Goal: Information Seeking & Learning: Find specific fact

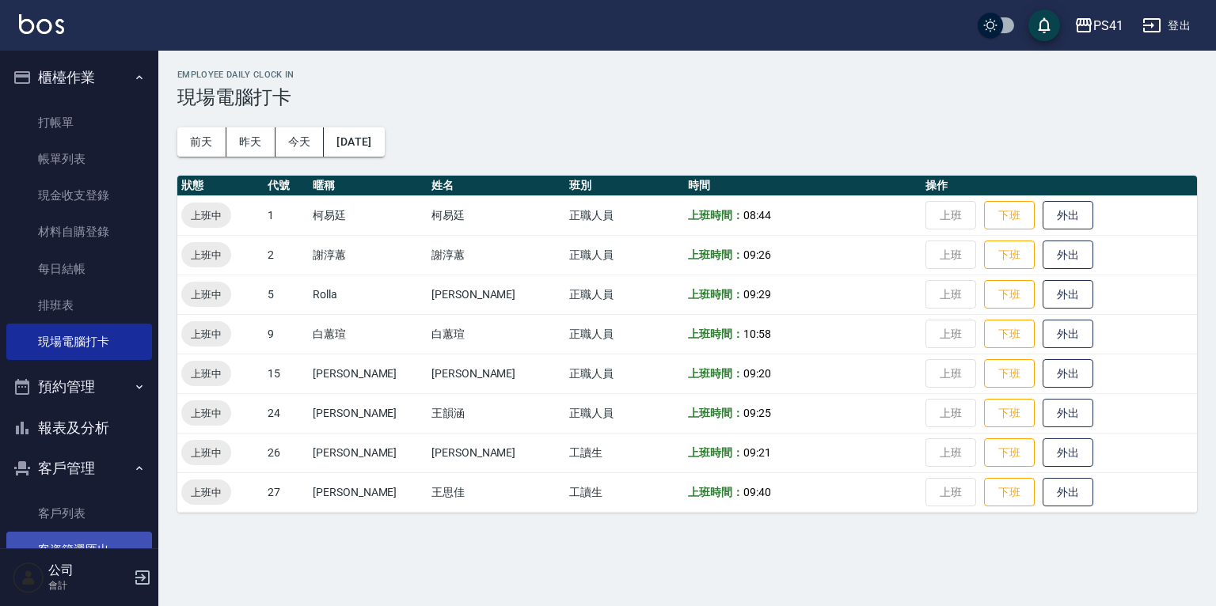
drag, startPoint x: 98, startPoint y: 518, endPoint x: 104, endPoint y: 544, distance: 26.9
click at [98, 518] on link "客戶列表" at bounding box center [79, 514] width 146 height 36
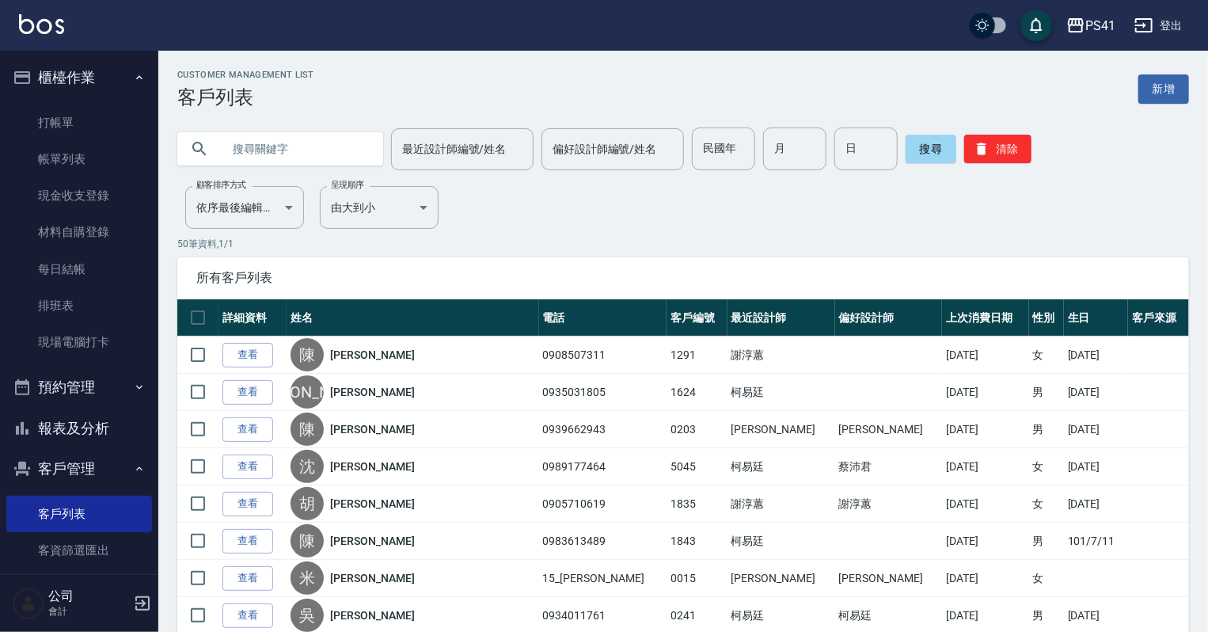
drag, startPoint x: 110, startPoint y: 440, endPoint x: 112, endPoint y: 418, distance: 22.3
click at [111, 440] on button "報表及分析" at bounding box center [79, 428] width 146 height 41
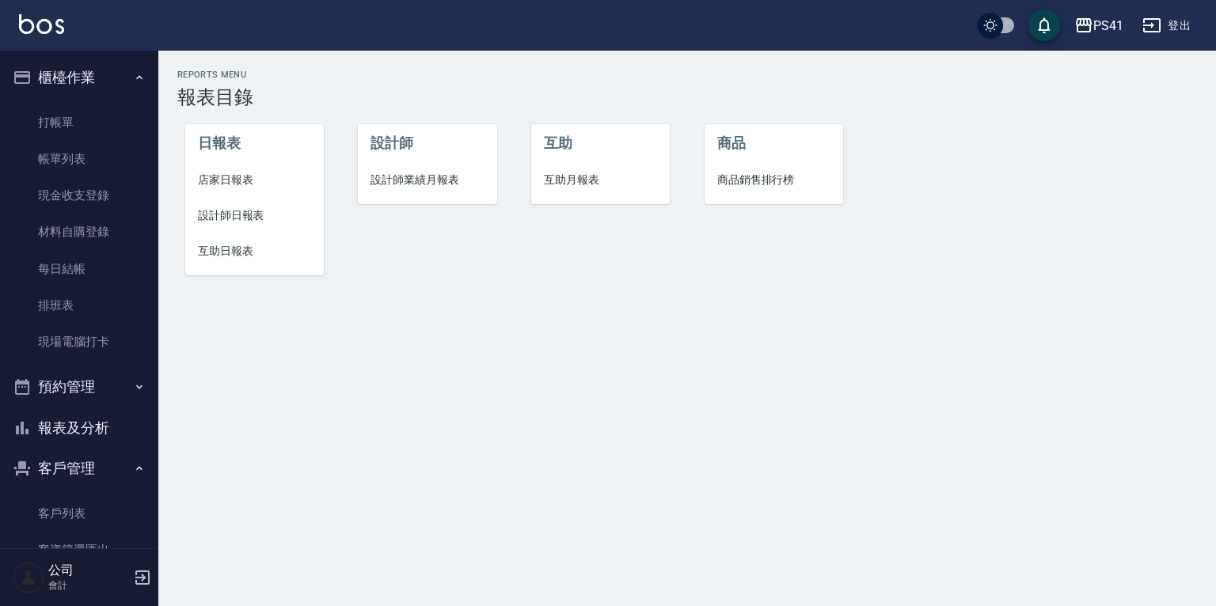
click at [177, 260] on div "日報表 店家日報表 設計師日報表 互助日報表" at bounding box center [244, 190] width 173 height 202
drag, startPoint x: 188, startPoint y: 256, endPoint x: 213, endPoint y: 248, distance: 26.0
click at [189, 256] on li "互助日報表" at bounding box center [254, 252] width 139 height 36
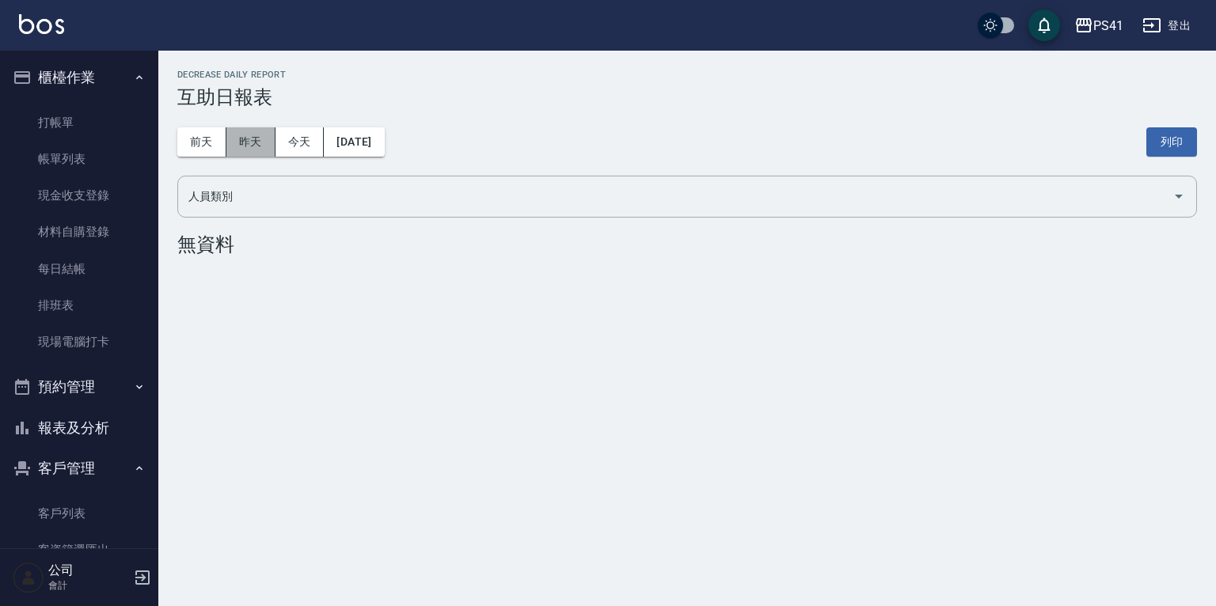
click at [256, 134] on button "昨天" at bounding box center [250, 141] width 49 height 29
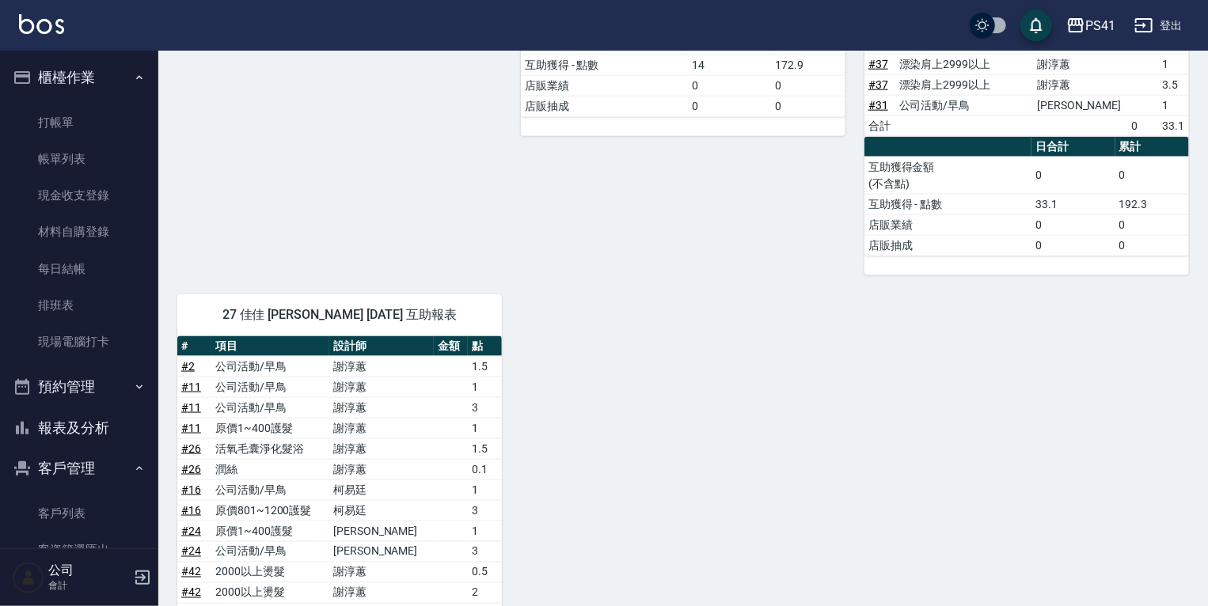
scroll to position [949, 0]
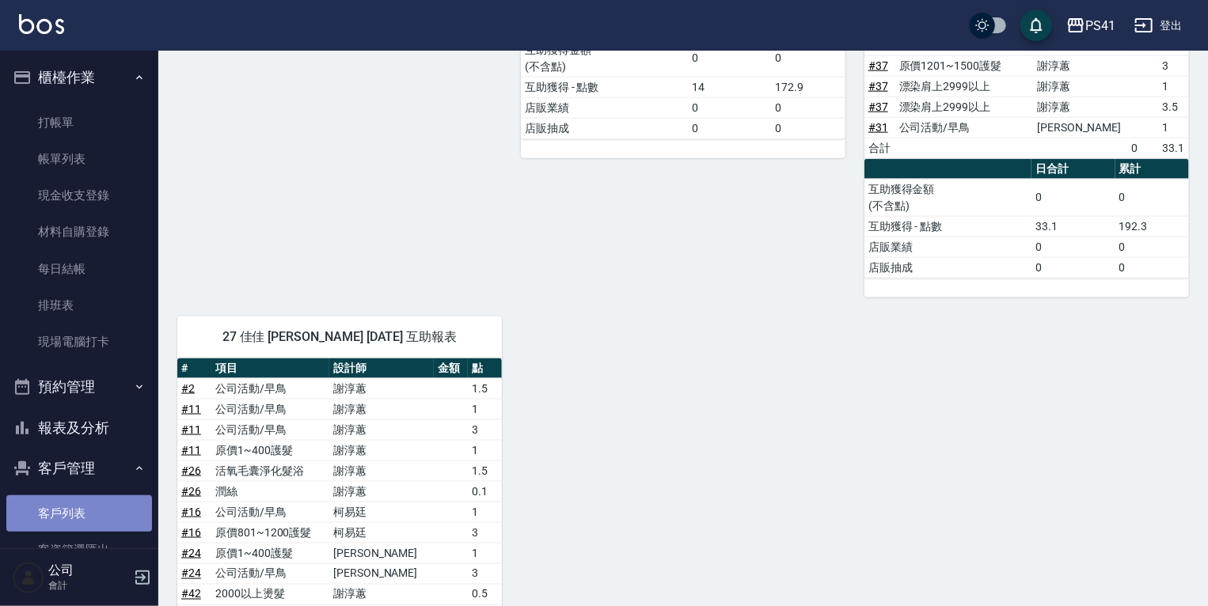
click at [110, 522] on link "客戶列表" at bounding box center [79, 514] width 146 height 36
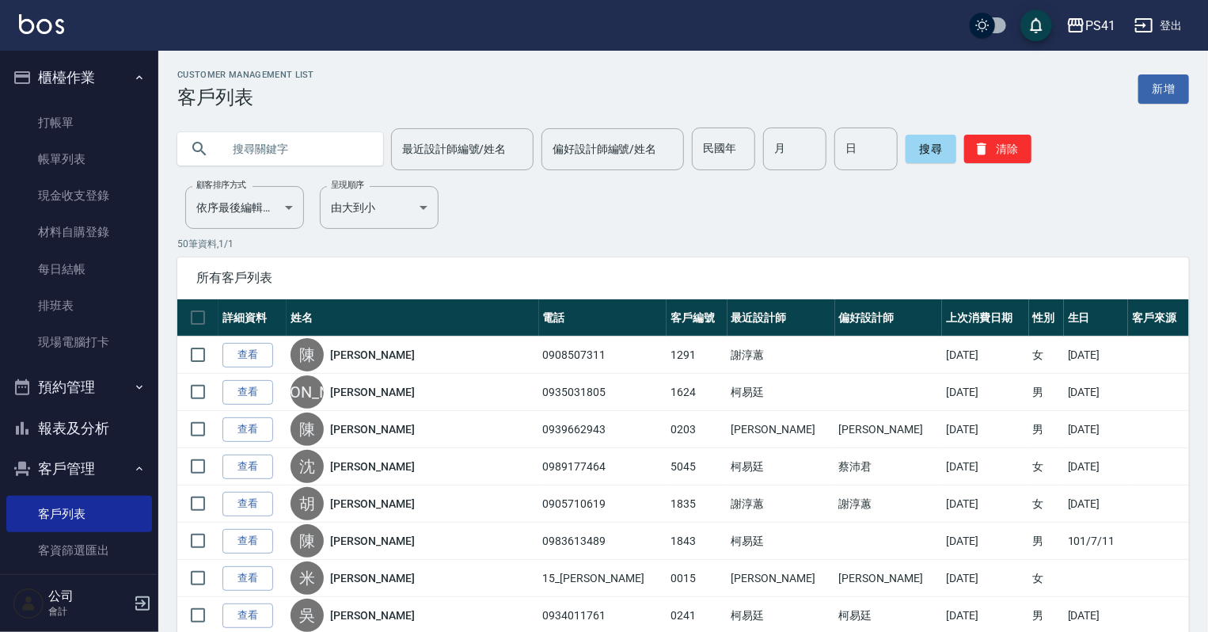
click at [276, 162] on input "text" at bounding box center [296, 148] width 149 height 43
type input "王"
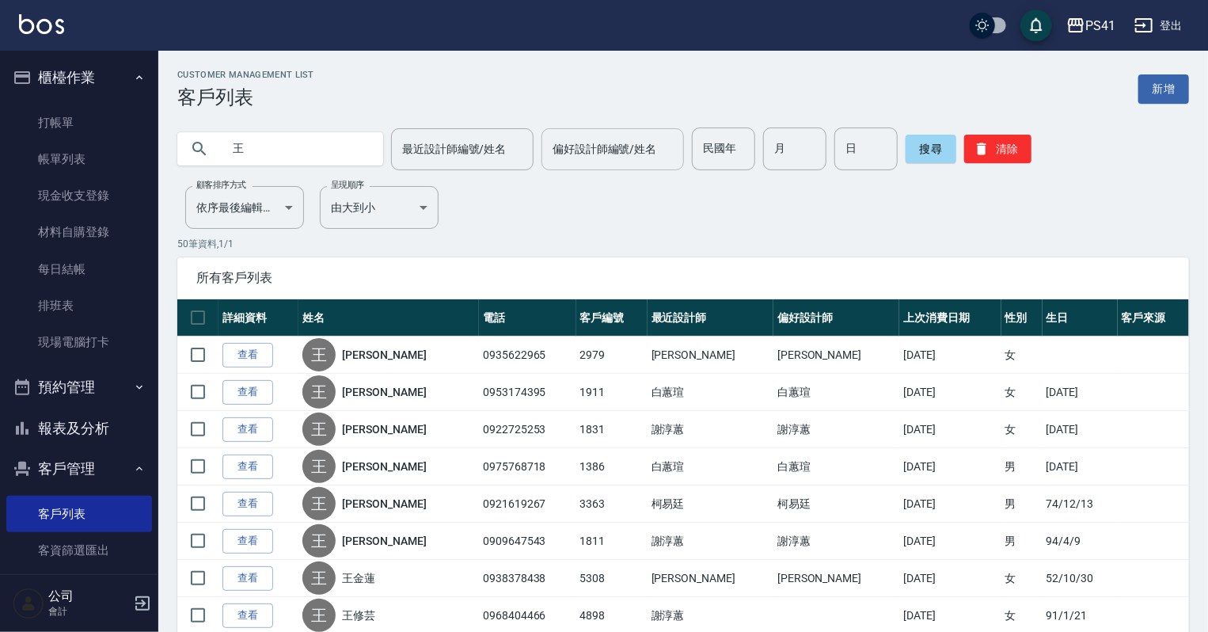
click at [641, 149] on input "偏好設計師編號/姓名" at bounding box center [613, 149] width 128 height 28
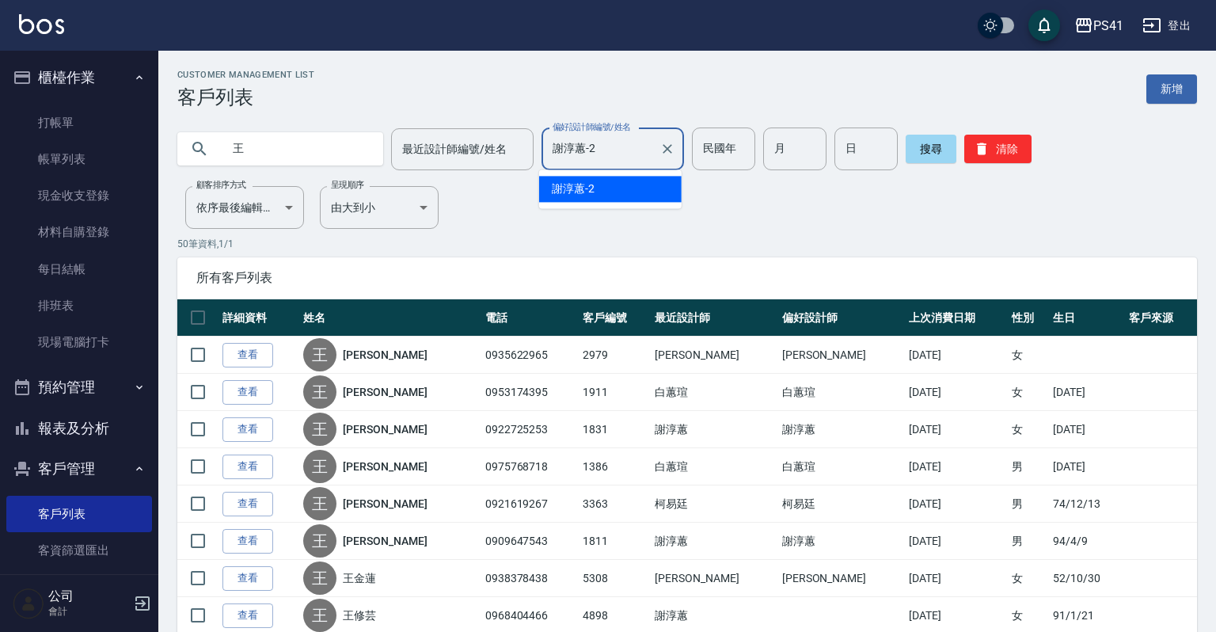
type input "謝淳蕙-2"
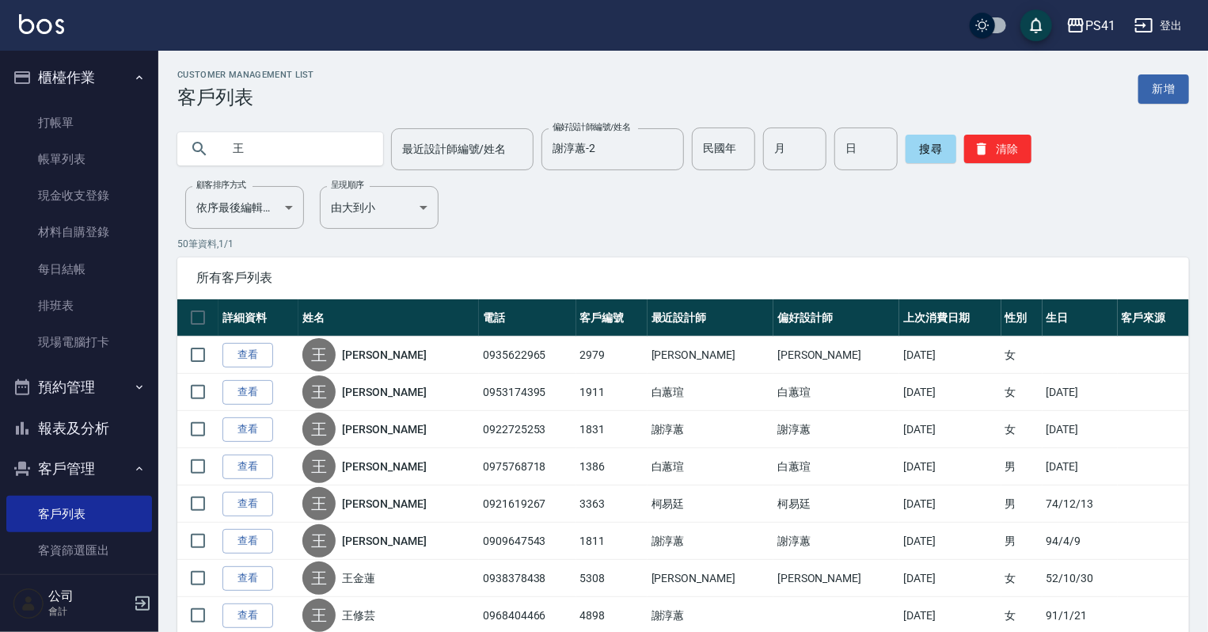
click at [313, 148] on input "王" at bounding box center [296, 148] width 149 height 43
click at [741, 146] on input "民國年" at bounding box center [723, 148] width 63 height 43
type input "7"
type input "84"
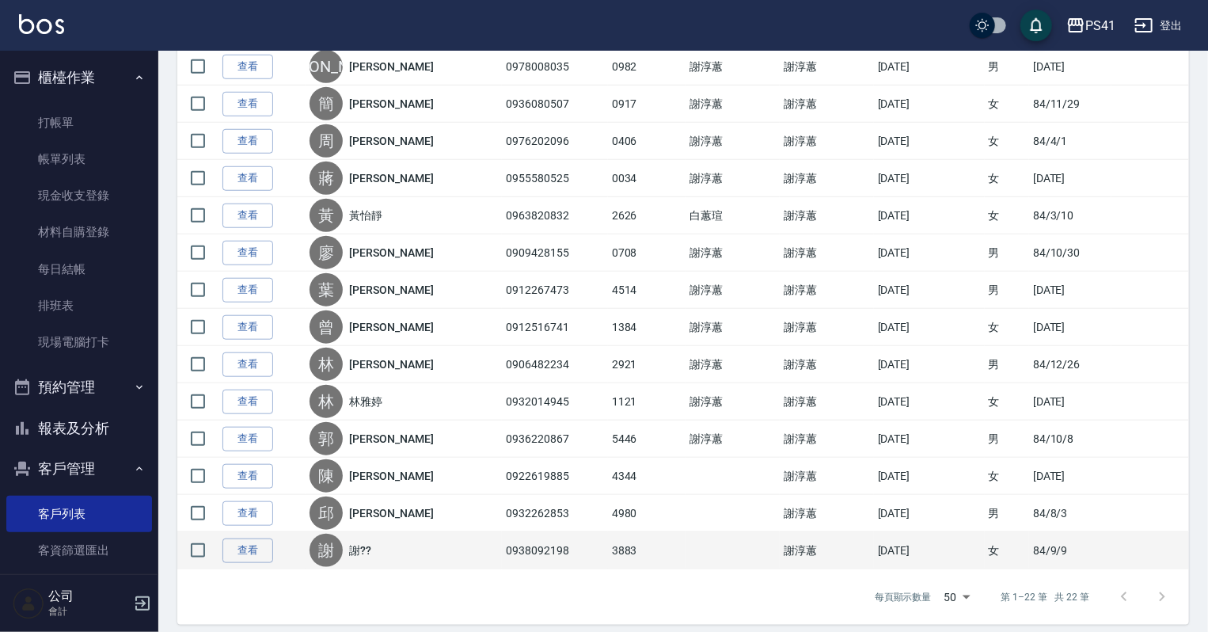
scroll to position [594, 0]
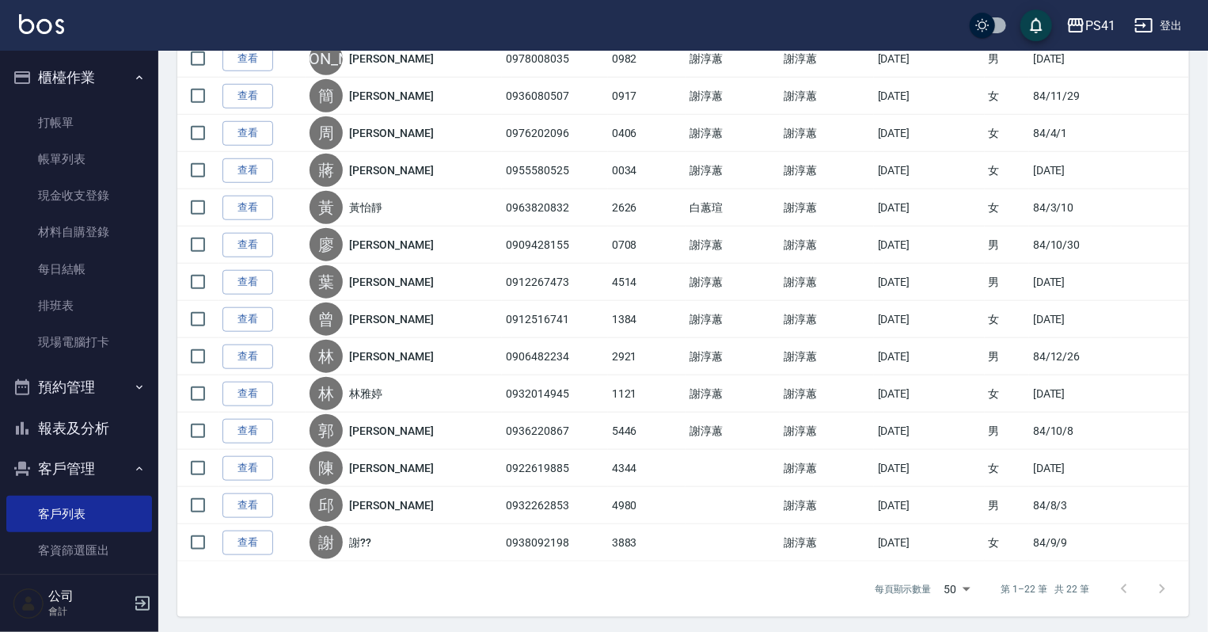
click at [1161, 583] on div at bounding box center [1143, 589] width 76 height 38
click at [1161, 588] on div at bounding box center [1143, 589] width 76 height 38
click at [967, 579] on body "PS41 登出 櫃檯作業 打帳單 帳單列表 現金收支登錄 材料自購登錄 每日結帳 排班表 現場電腦打卡 預約管理 預約管理 單日預約紀錄 單週預約紀錄 報表及…" at bounding box center [604, 20] width 1208 height 1229
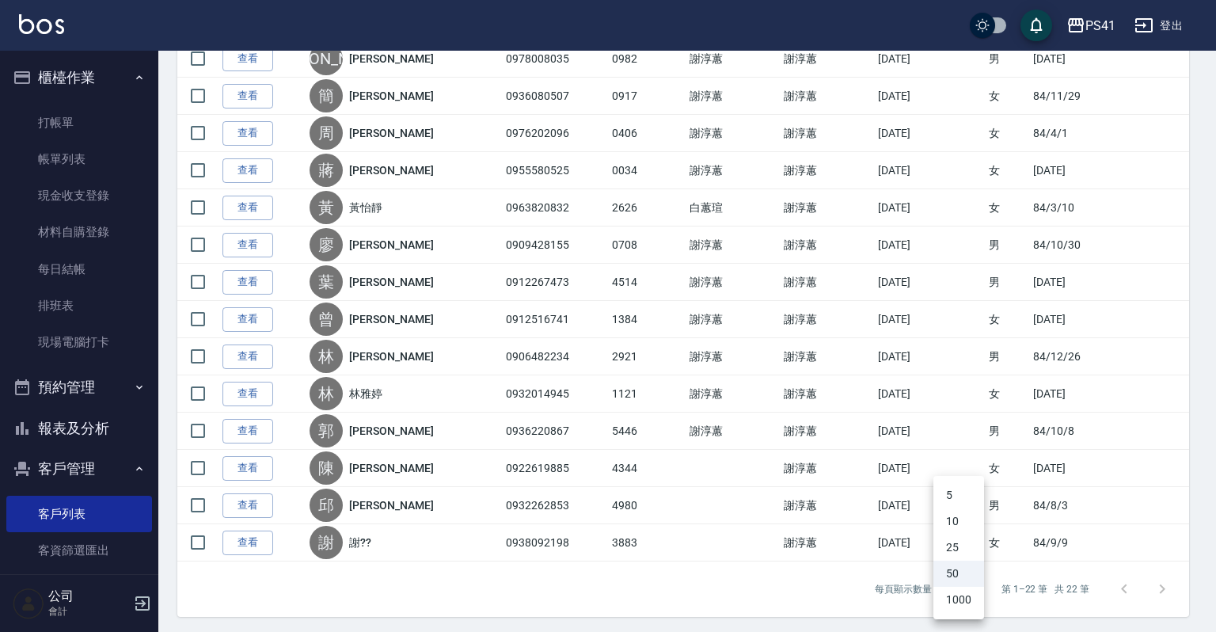
click at [878, 573] on div at bounding box center [608, 316] width 1216 height 632
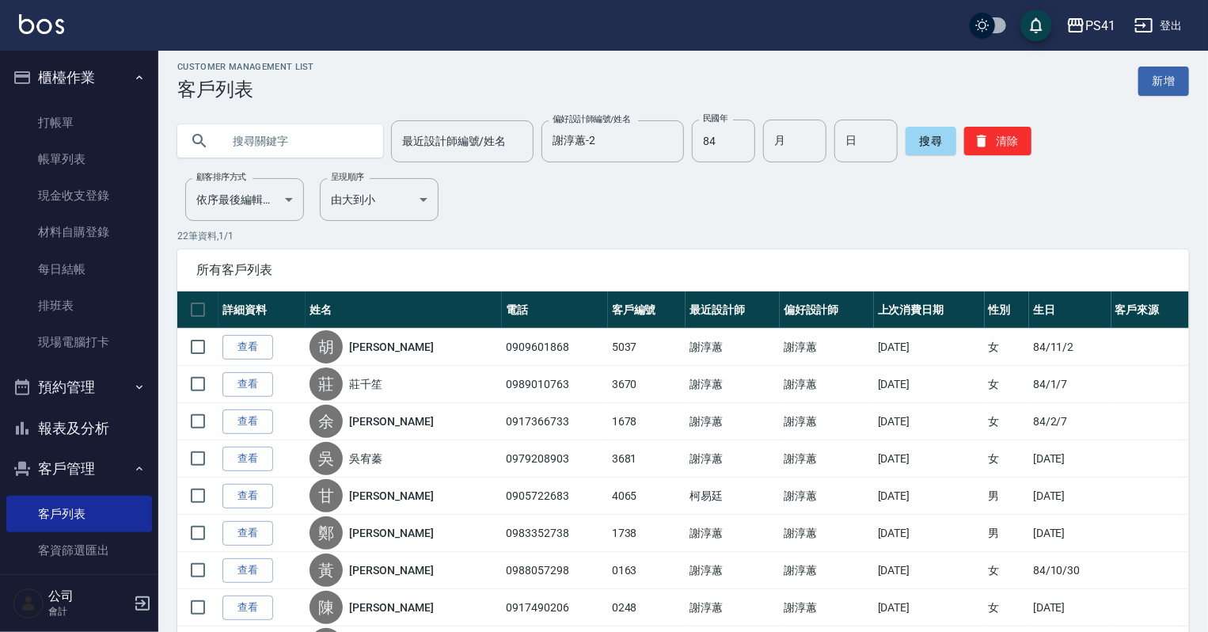
scroll to position [0, 0]
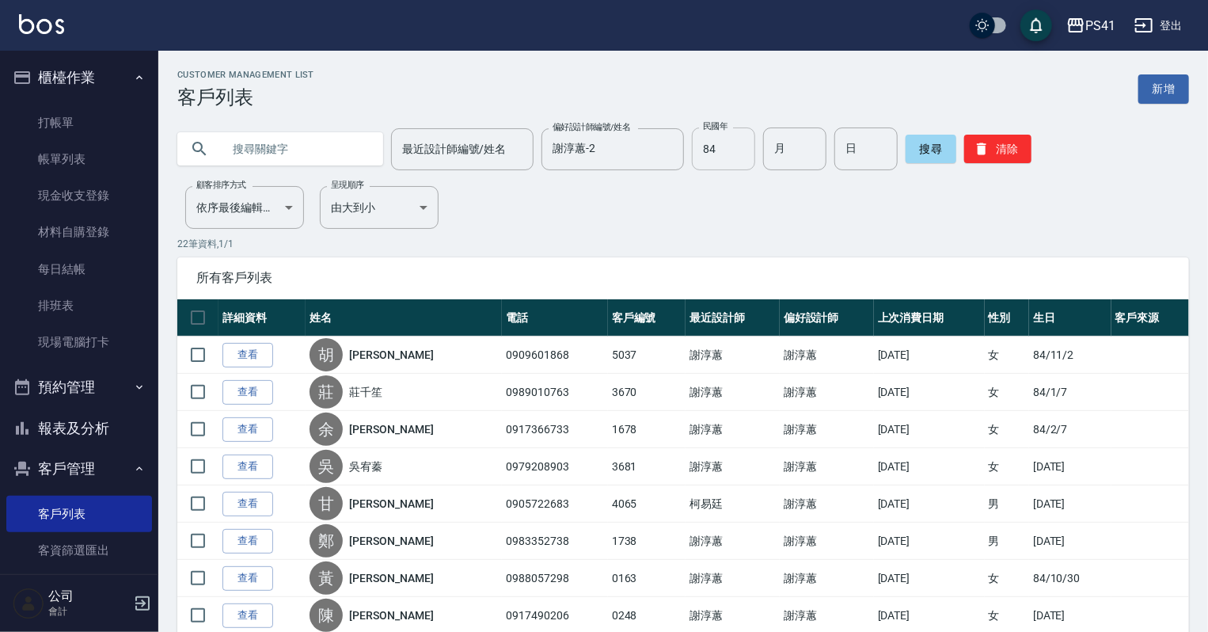
click at [726, 156] on input "84" at bounding box center [723, 148] width 63 height 43
type input "5"
type input "85"
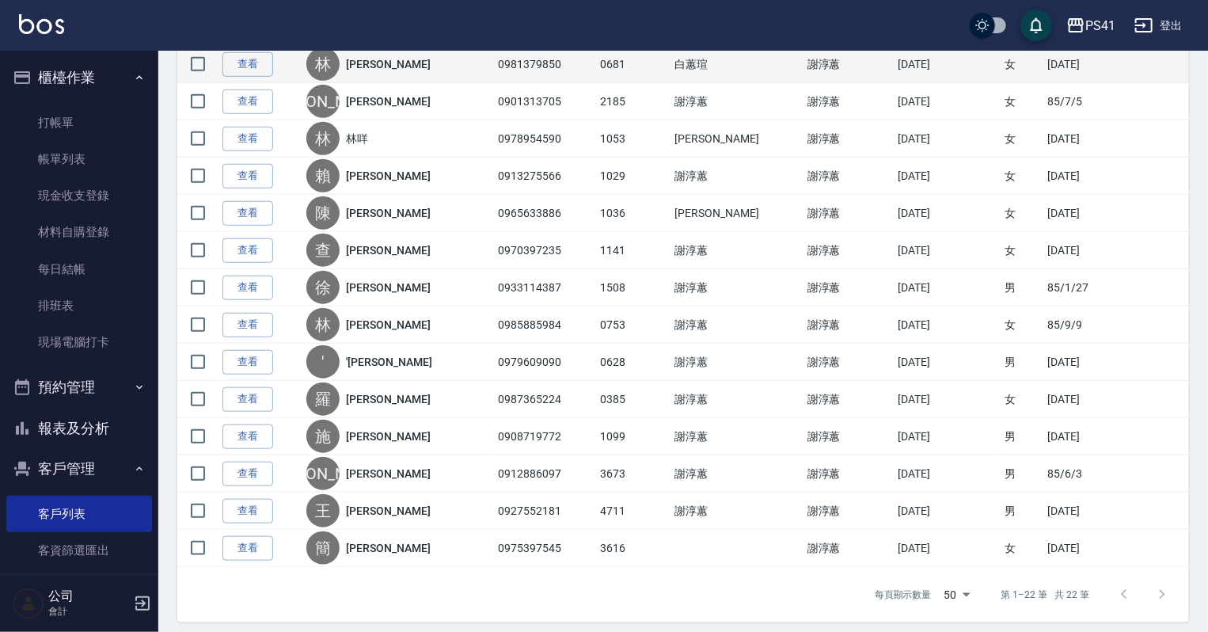
scroll to position [594, 0]
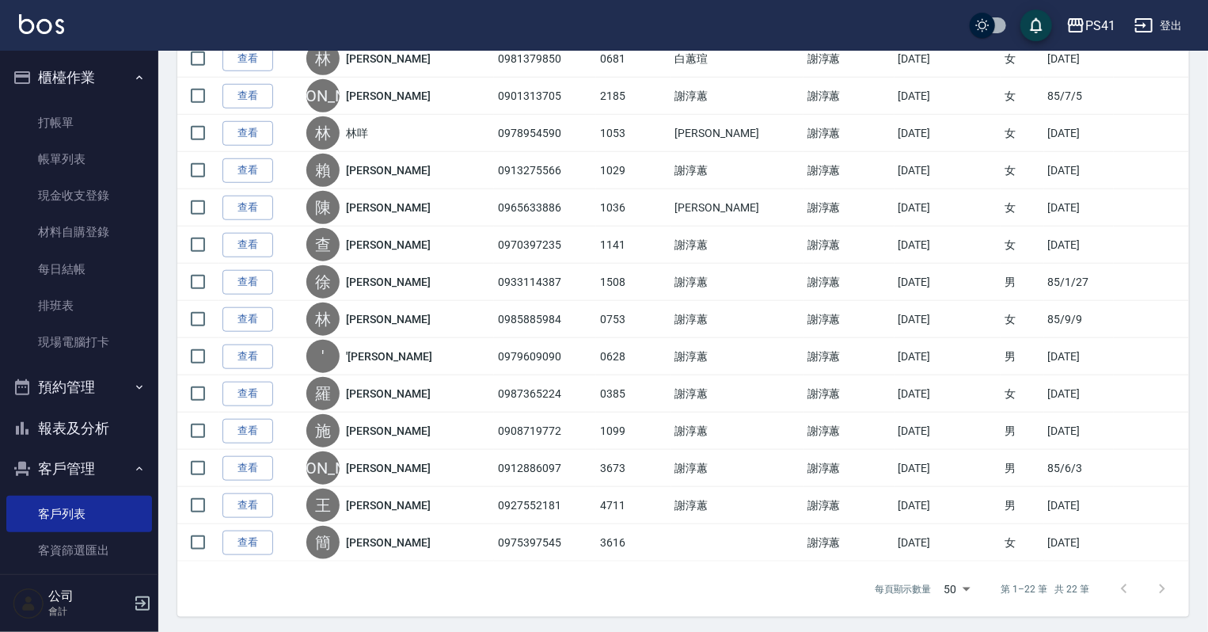
click at [1175, 586] on div at bounding box center [1143, 589] width 76 height 38
click at [1154, 585] on div at bounding box center [1143, 589] width 76 height 38
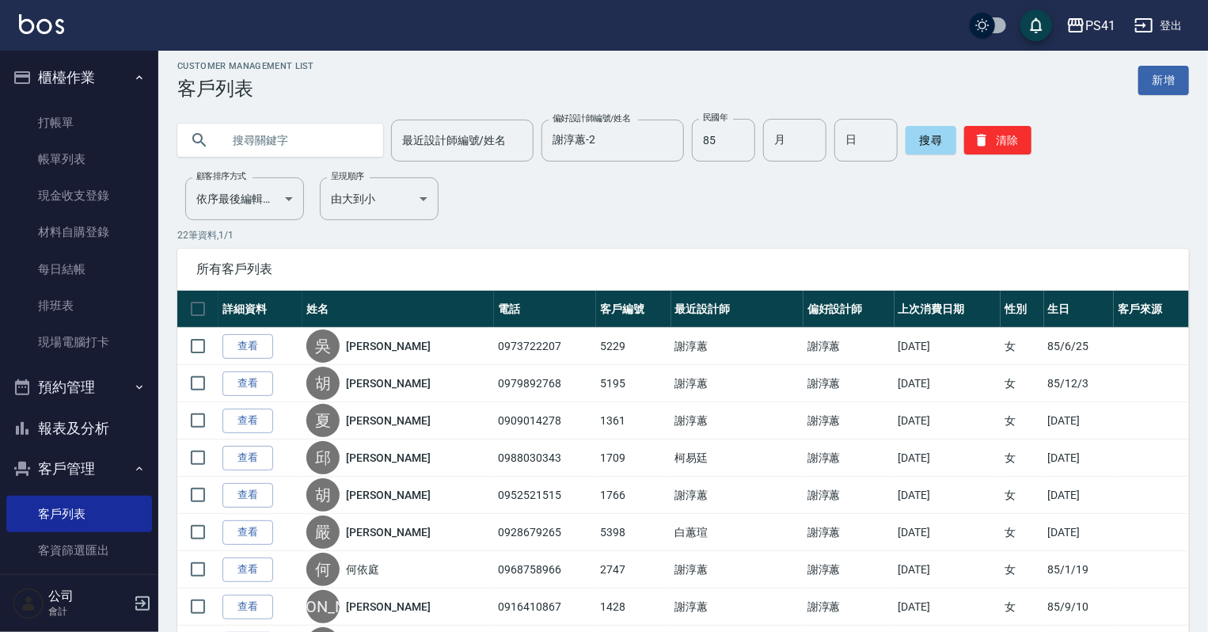
scroll to position [0, 0]
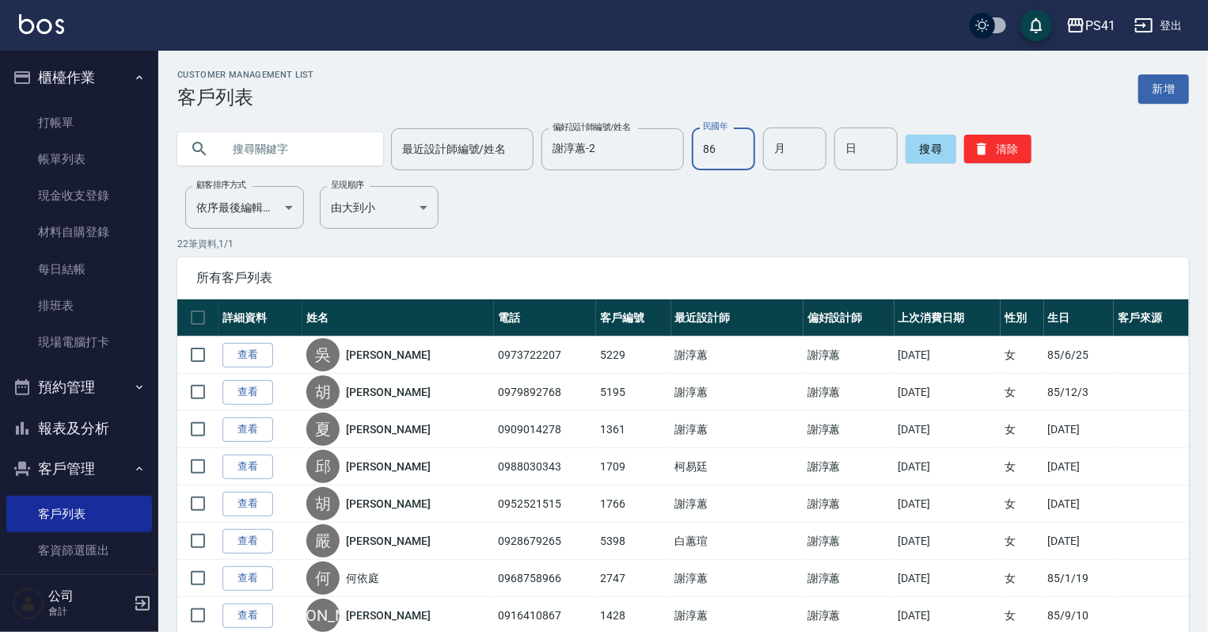
type input "86"
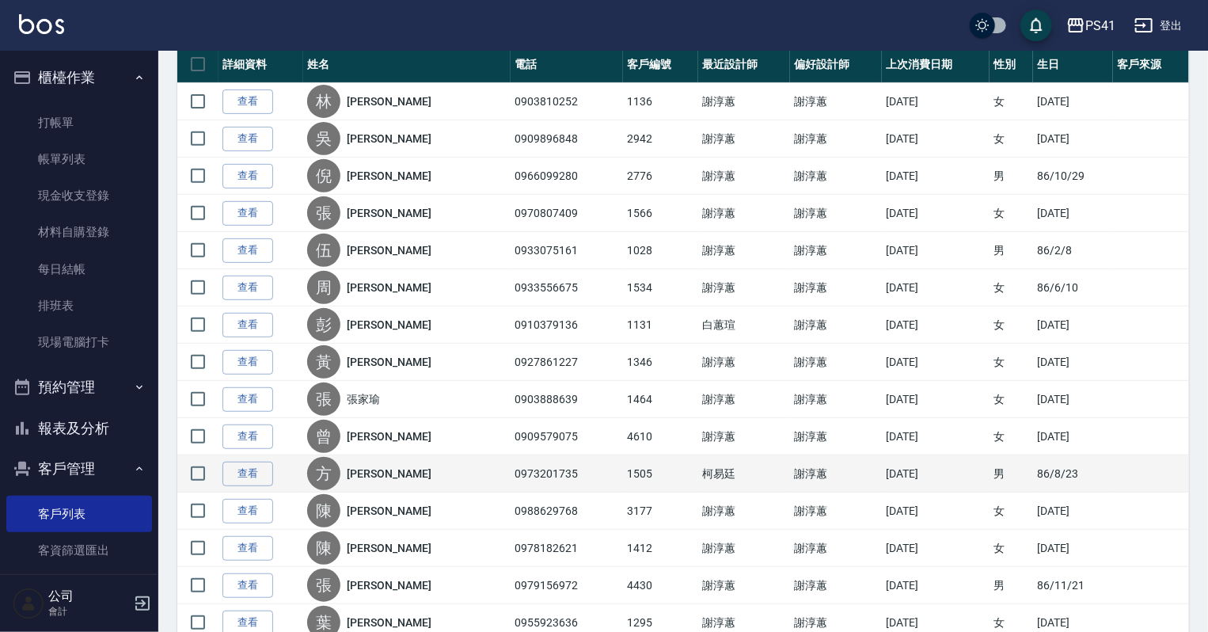
scroll to position [317, 0]
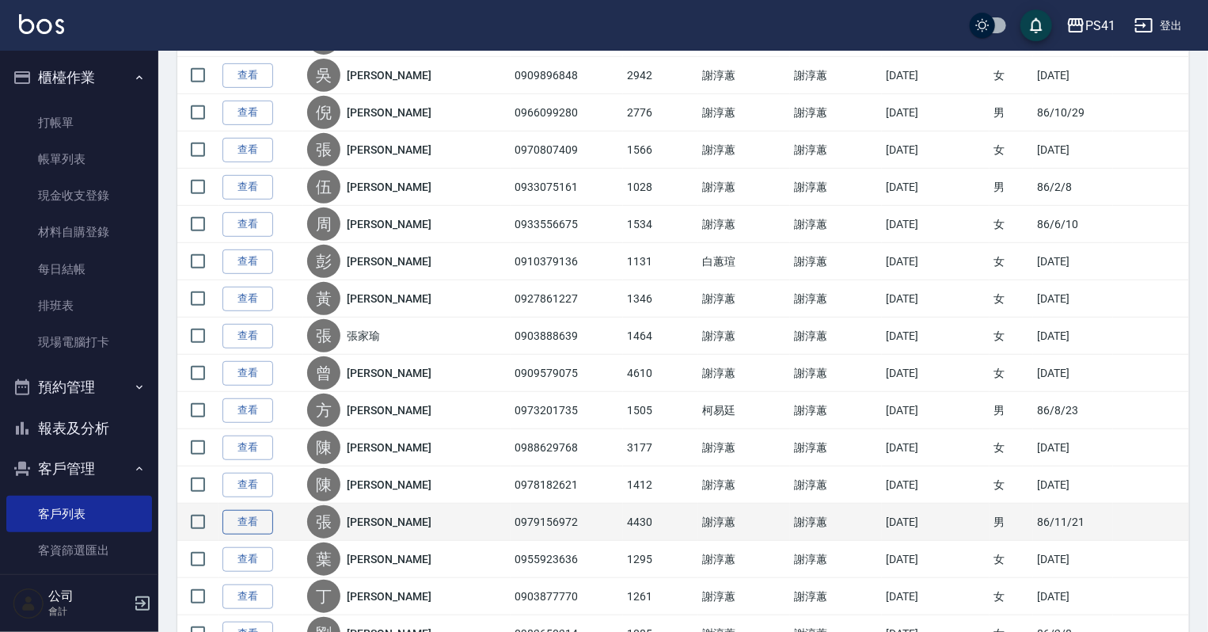
click at [247, 514] on link "查看" at bounding box center [247, 522] width 51 height 25
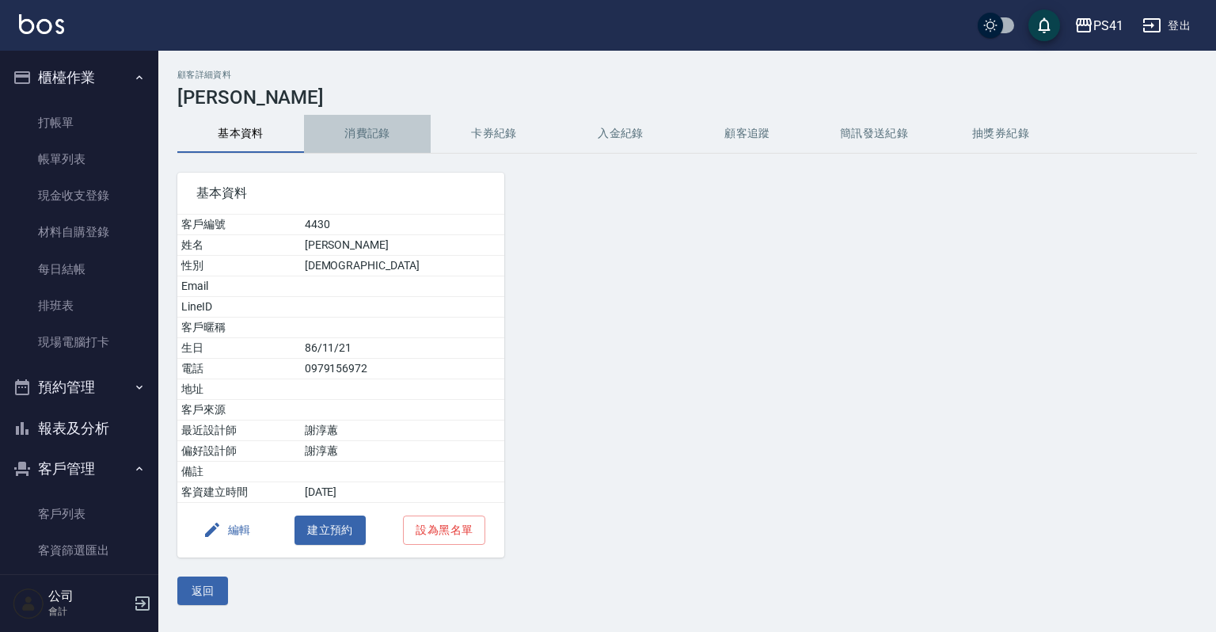
click at [375, 140] on button "消費記錄" at bounding box center [367, 134] width 127 height 38
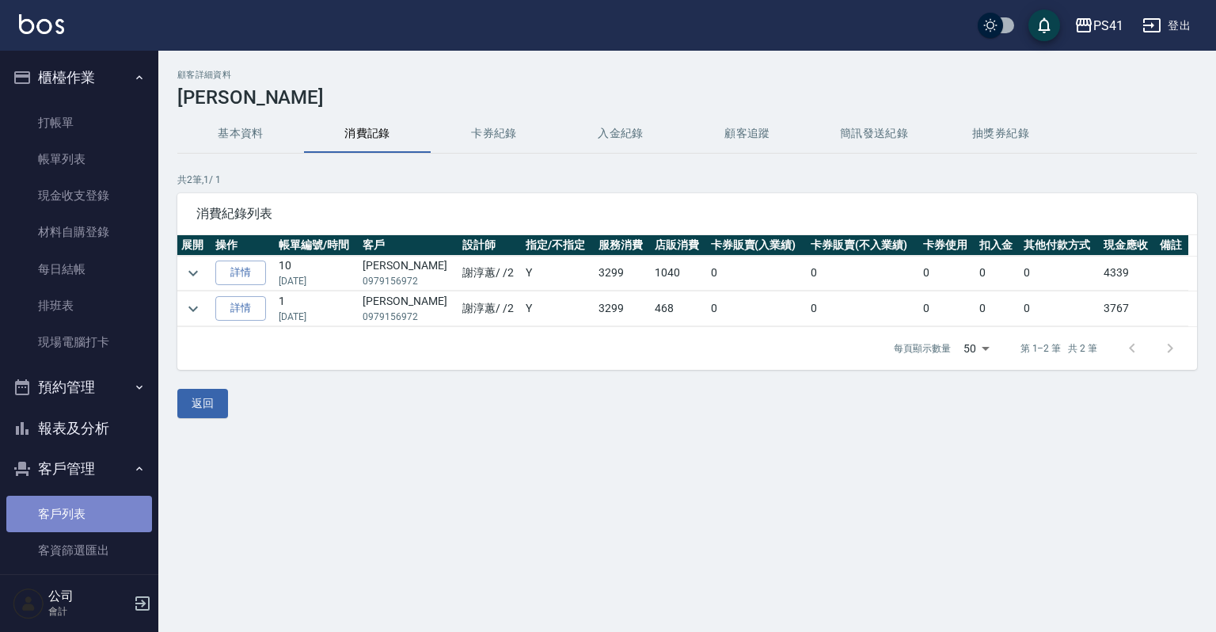
click at [81, 497] on link "客戶列表" at bounding box center [79, 514] width 146 height 36
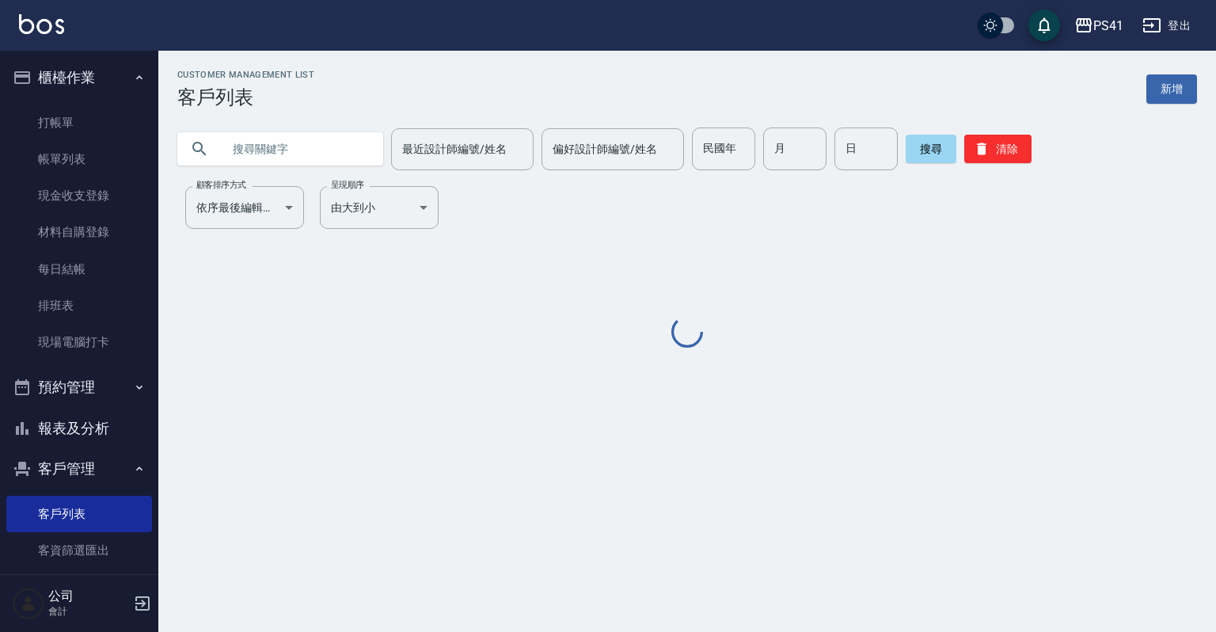
drag, startPoint x: 326, startPoint y: 130, endPoint x: 320, endPoint y: 152, distance: 23.1
click at [326, 135] on input "text" at bounding box center [296, 148] width 149 height 43
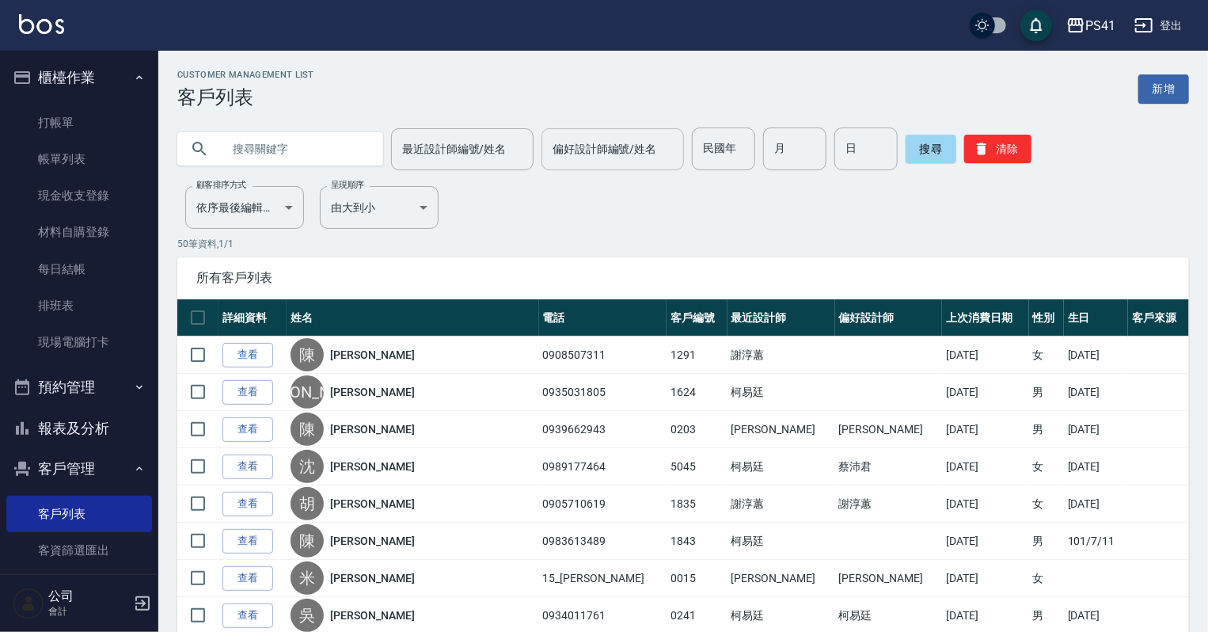
click at [579, 151] on input "偏好設計師編號/姓名" at bounding box center [613, 149] width 128 height 28
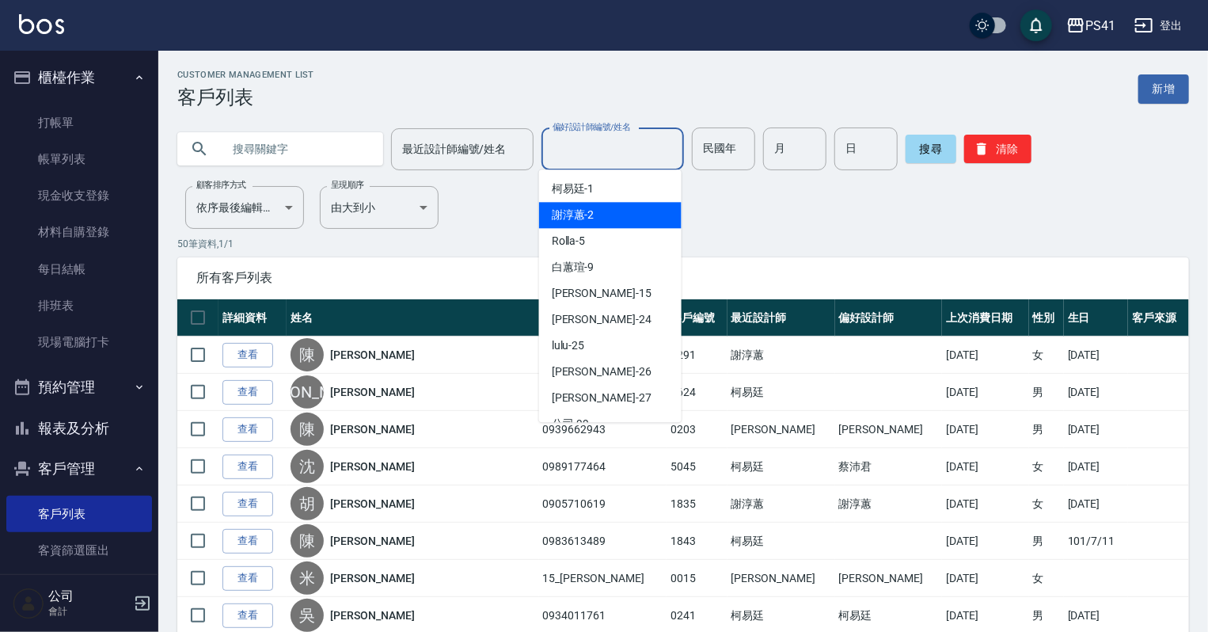
click at [584, 217] on span "[PERSON_NAME]-2" at bounding box center [573, 215] width 43 height 17
type input "謝淳蕙-2"
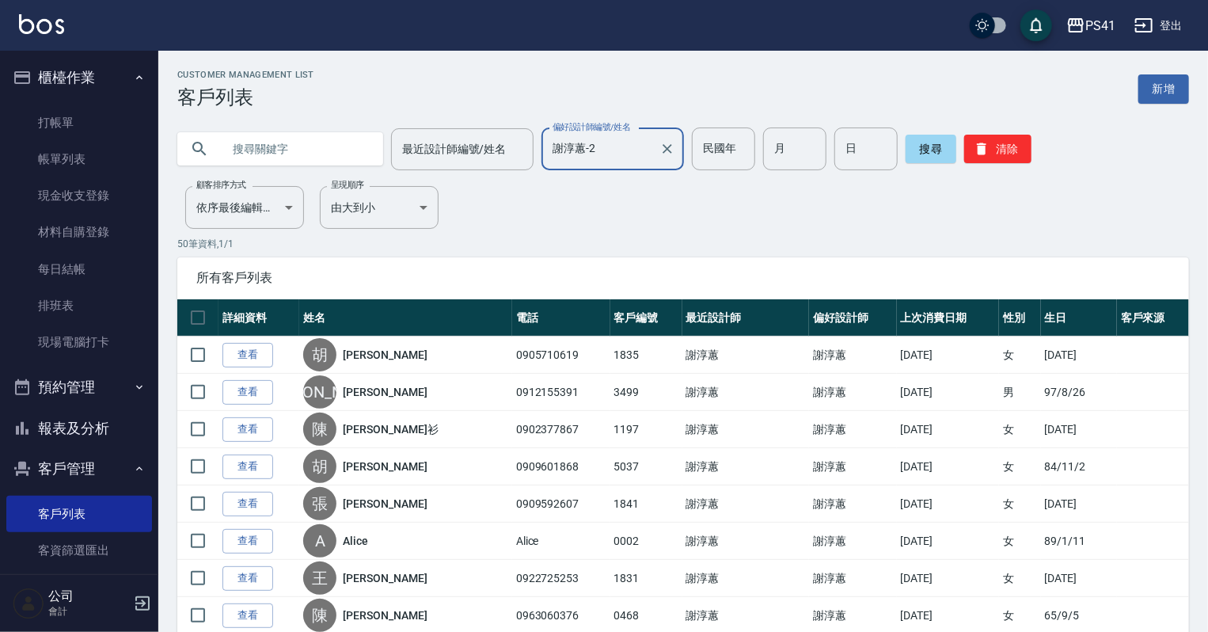
click at [329, 153] on input "text" at bounding box center [296, 148] width 149 height 43
type input "凱"
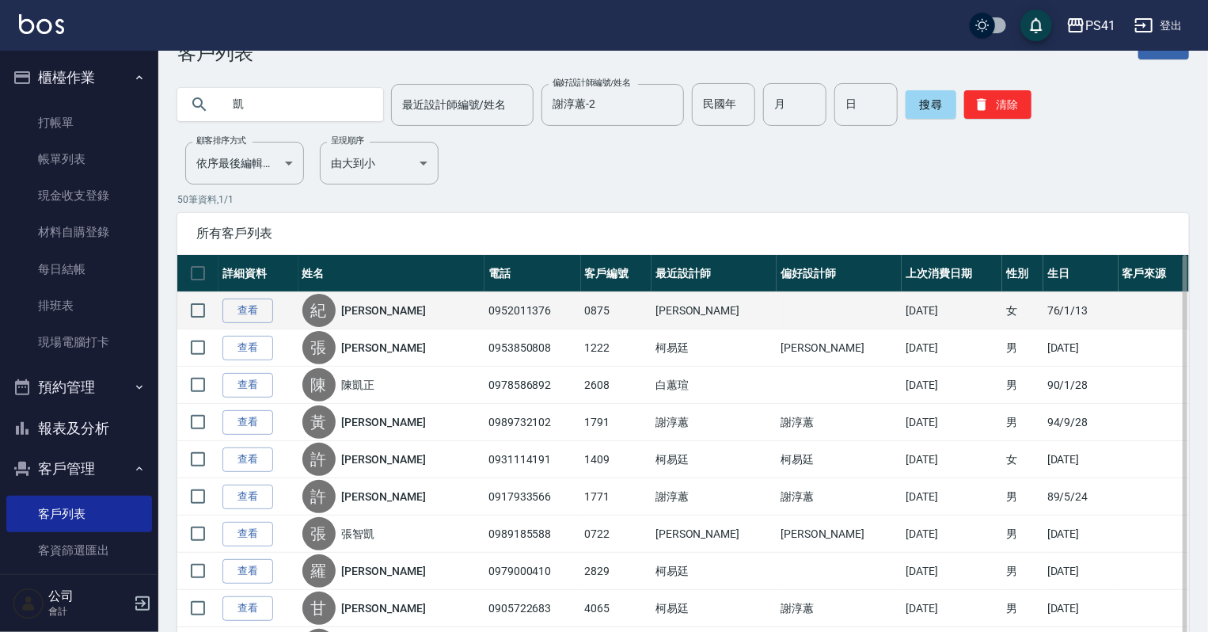
scroll to position [63, 0]
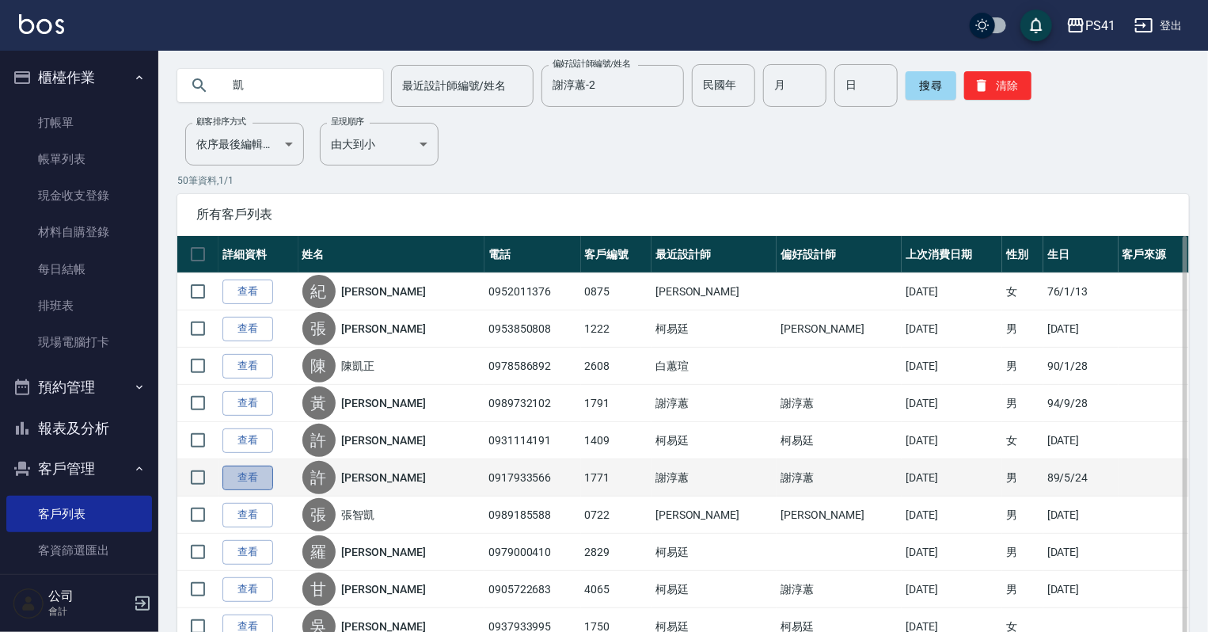
click at [253, 473] on link "查看" at bounding box center [247, 477] width 51 height 25
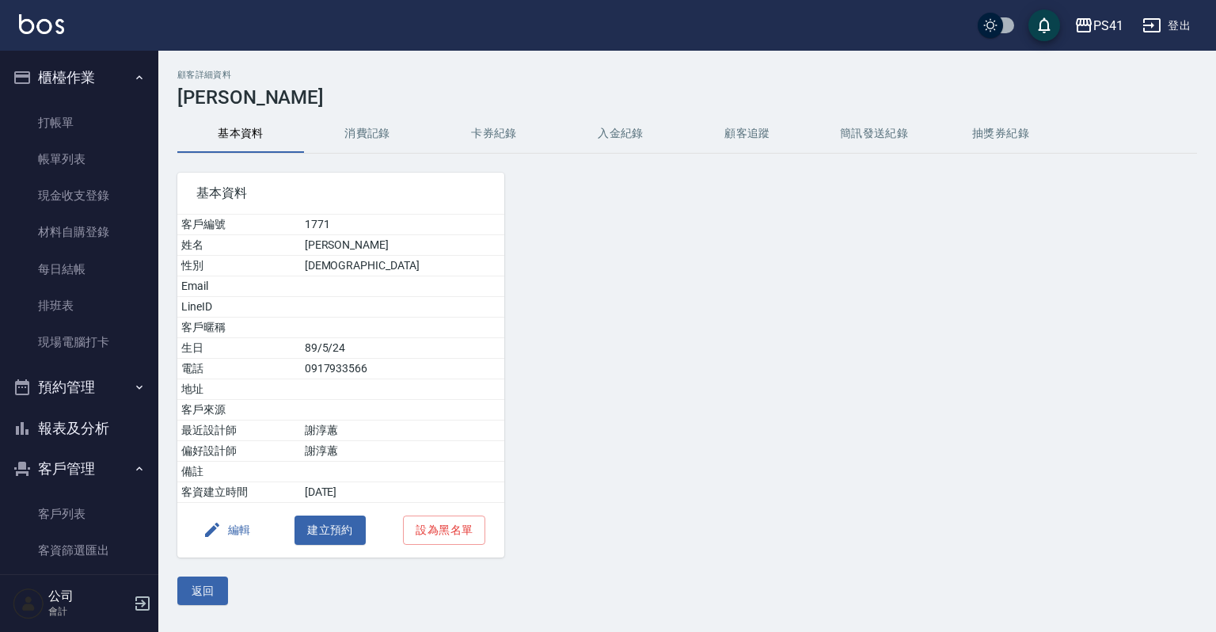
click at [383, 115] on button "消費記錄" at bounding box center [367, 134] width 127 height 38
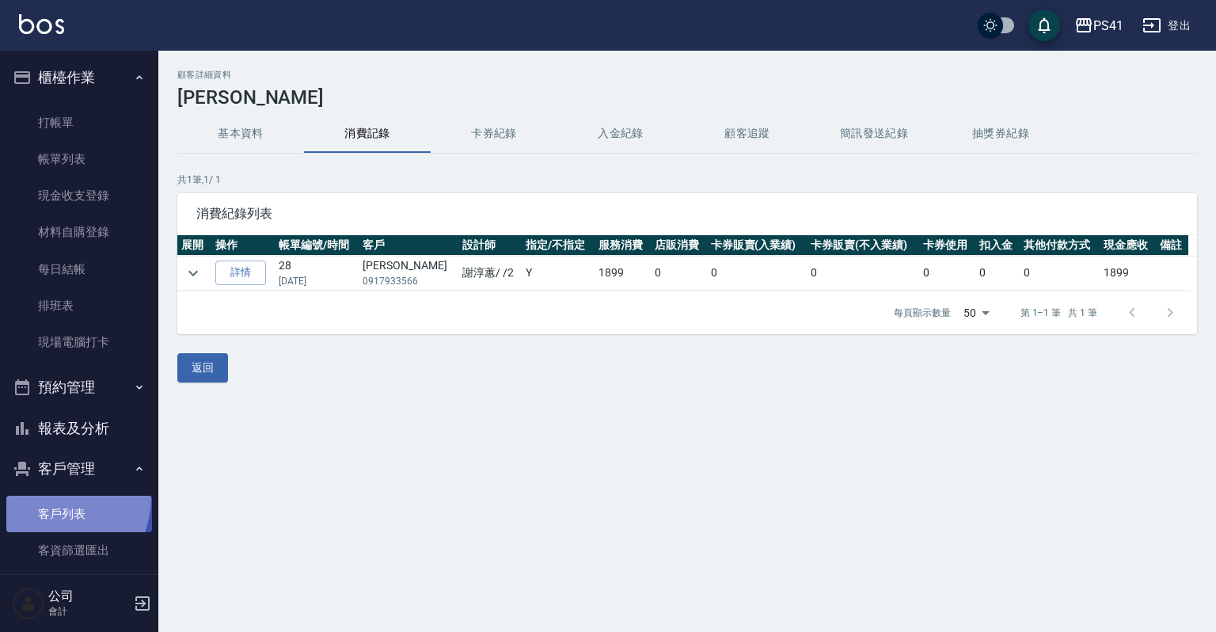
click at [44, 496] on link "客戶列表" at bounding box center [79, 514] width 146 height 36
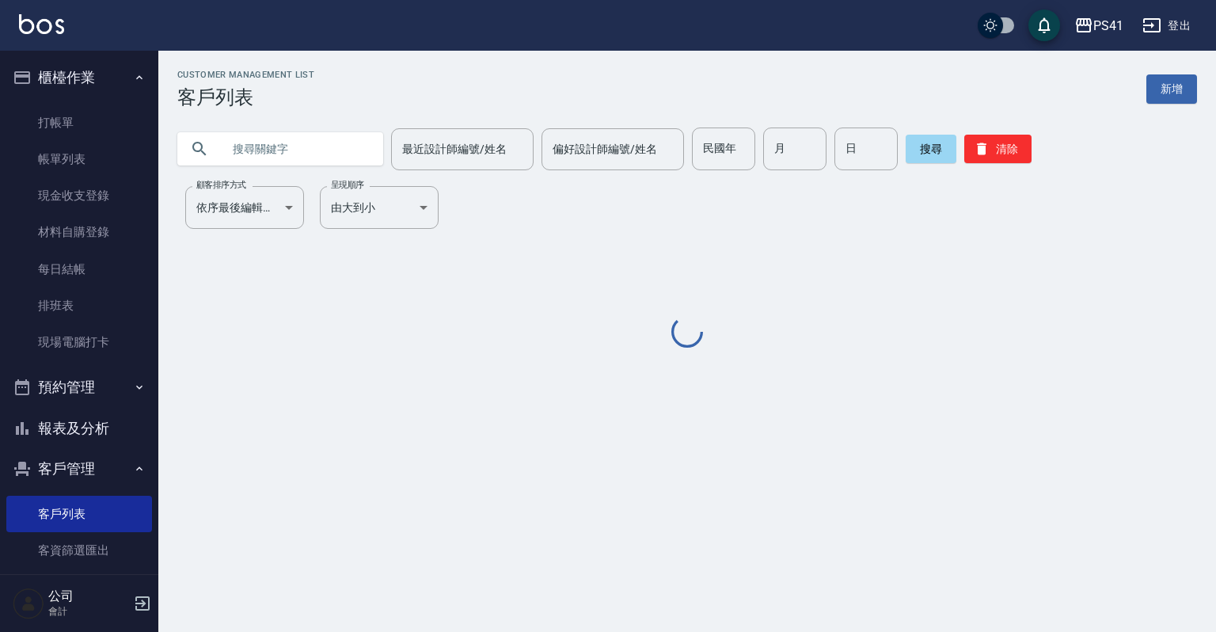
click at [291, 146] on input "text" at bounding box center [296, 148] width 149 height 43
click at [657, 164] on div "偏好設計師編號/姓名" at bounding box center [612, 149] width 142 height 42
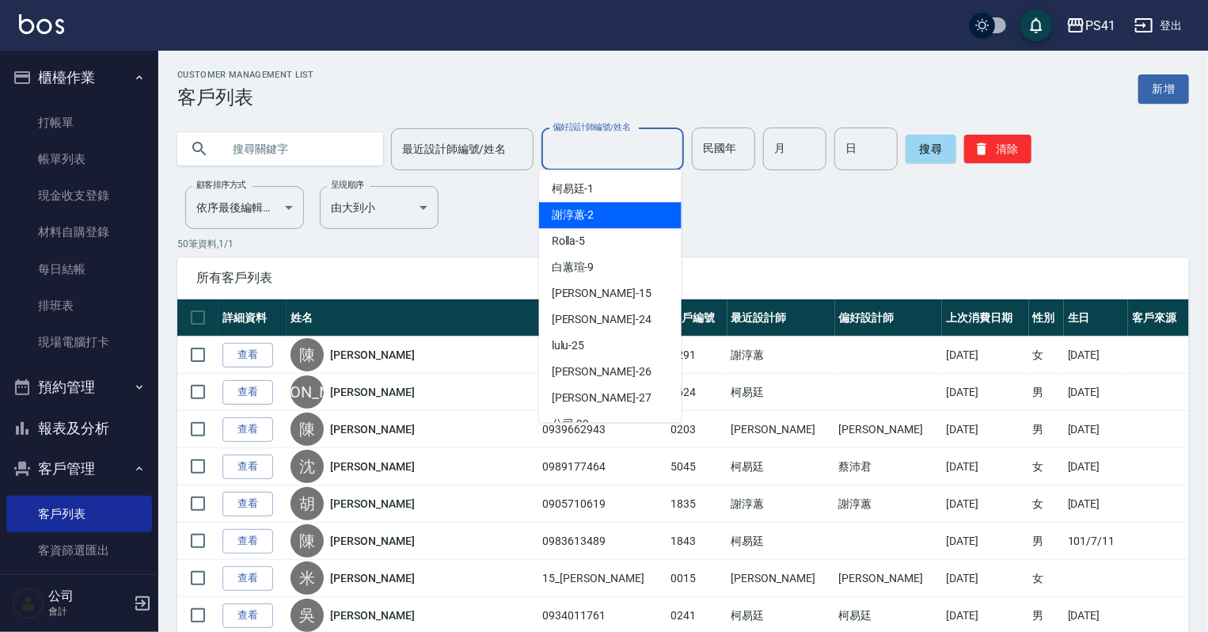
click at [602, 219] on div "[PERSON_NAME]-2" at bounding box center [610, 215] width 142 height 26
type input "謝淳蕙-2"
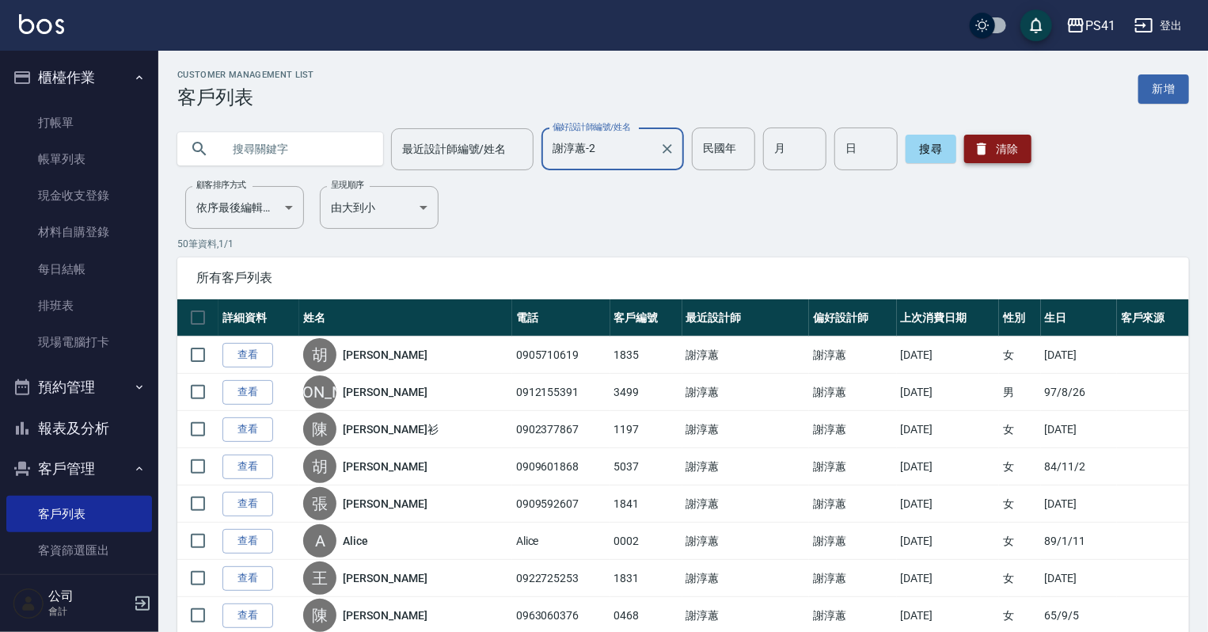
click at [987, 159] on button "清除" at bounding box center [997, 149] width 67 height 28
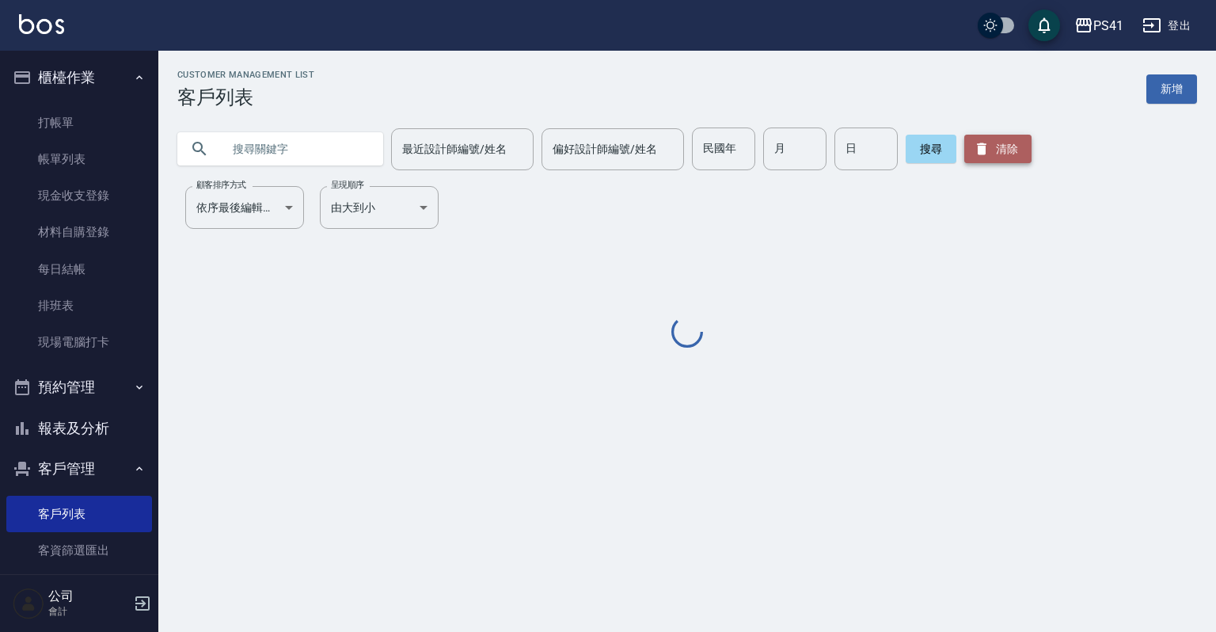
click at [990, 151] on button "清除" at bounding box center [997, 149] width 67 height 28
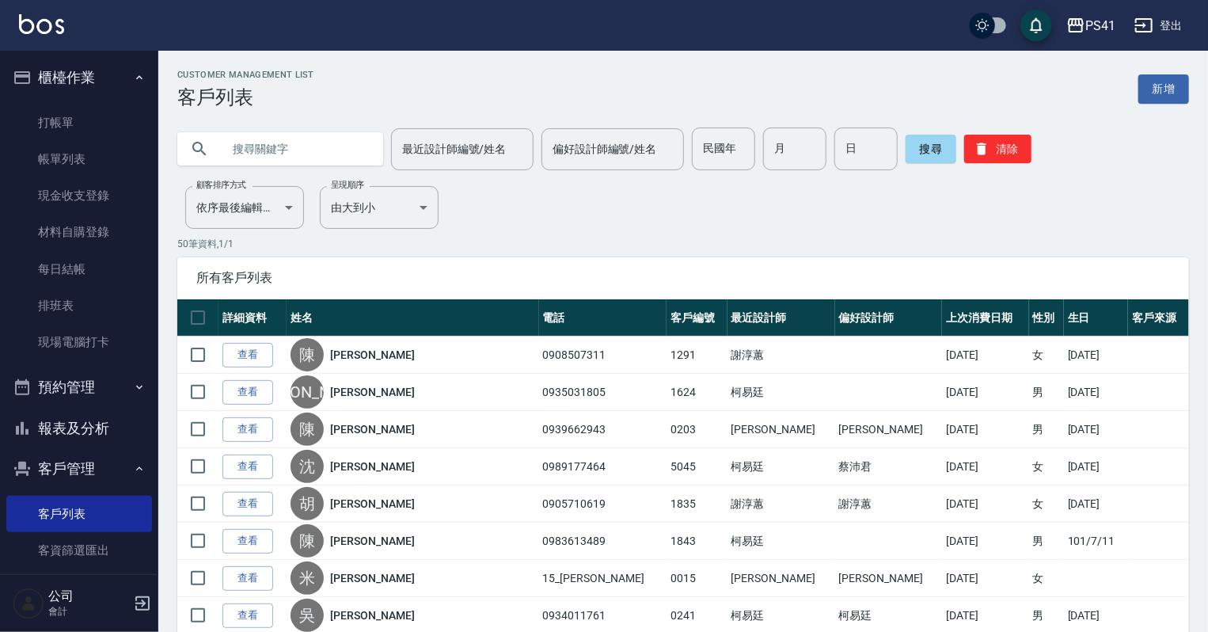
click at [370, 149] on div at bounding box center [280, 148] width 206 height 33
drag, startPoint x: 358, startPoint y: 131, endPoint x: 342, endPoint y: 146, distance: 22.4
click at [356, 131] on input "text" at bounding box center [296, 148] width 149 height 43
type input "凱"
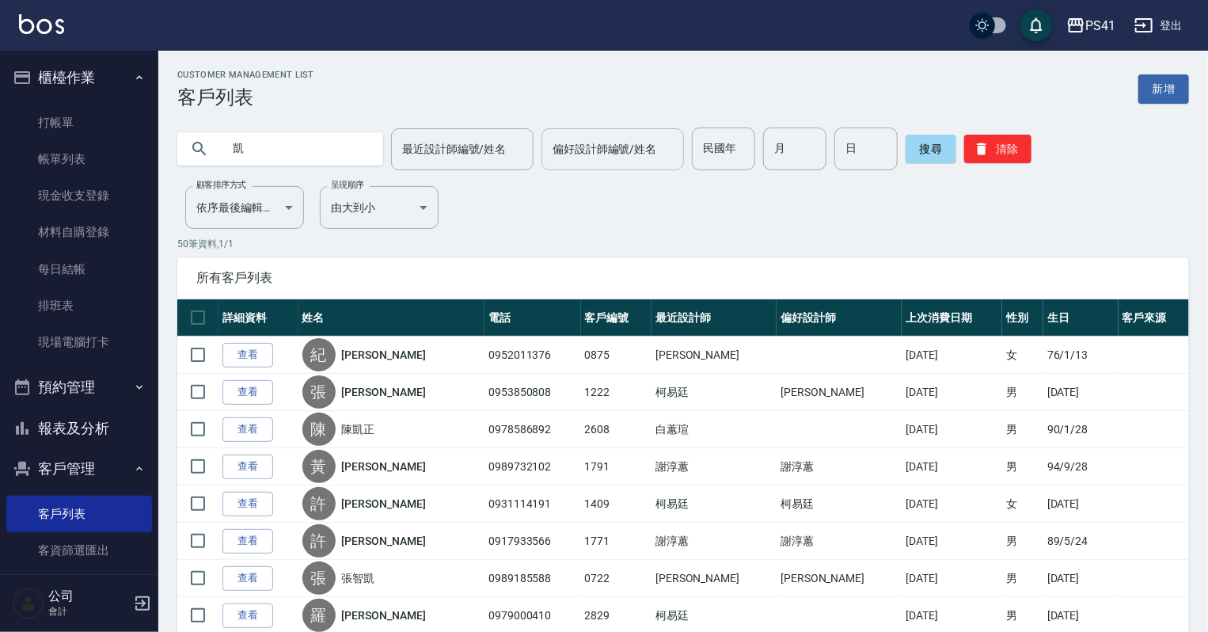
click at [566, 142] on input "偏好設計師編號/姓名" at bounding box center [613, 149] width 128 height 28
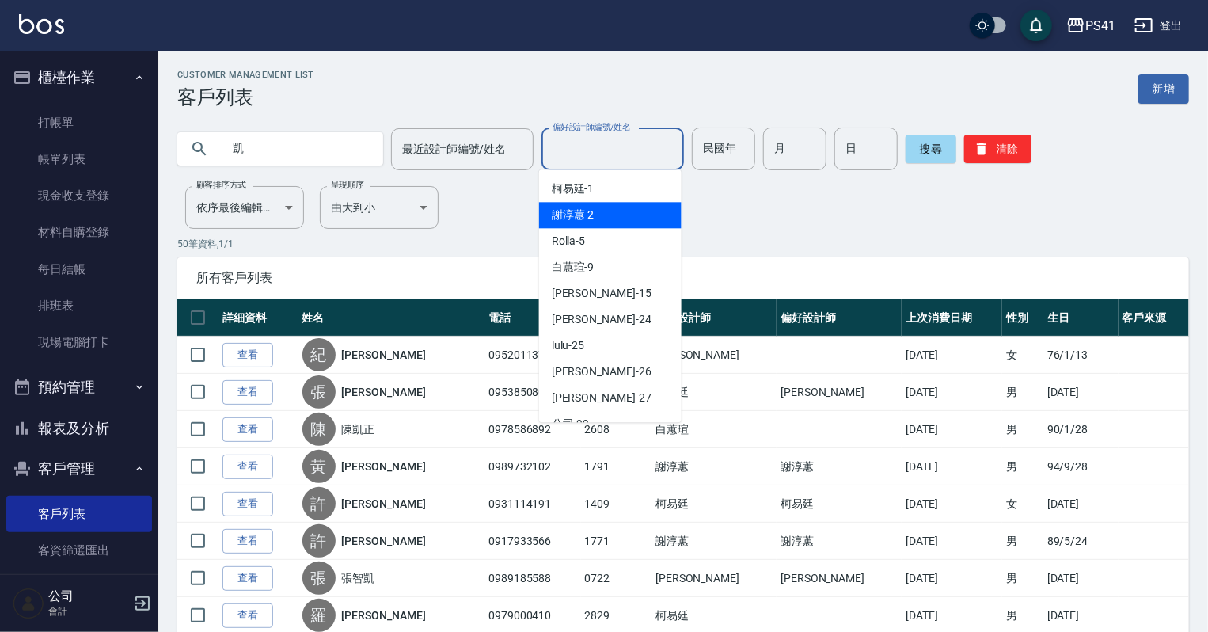
click at [544, 215] on div "[PERSON_NAME]-2" at bounding box center [610, 215] width 142 height 26
type input "謝淳蕙-2"
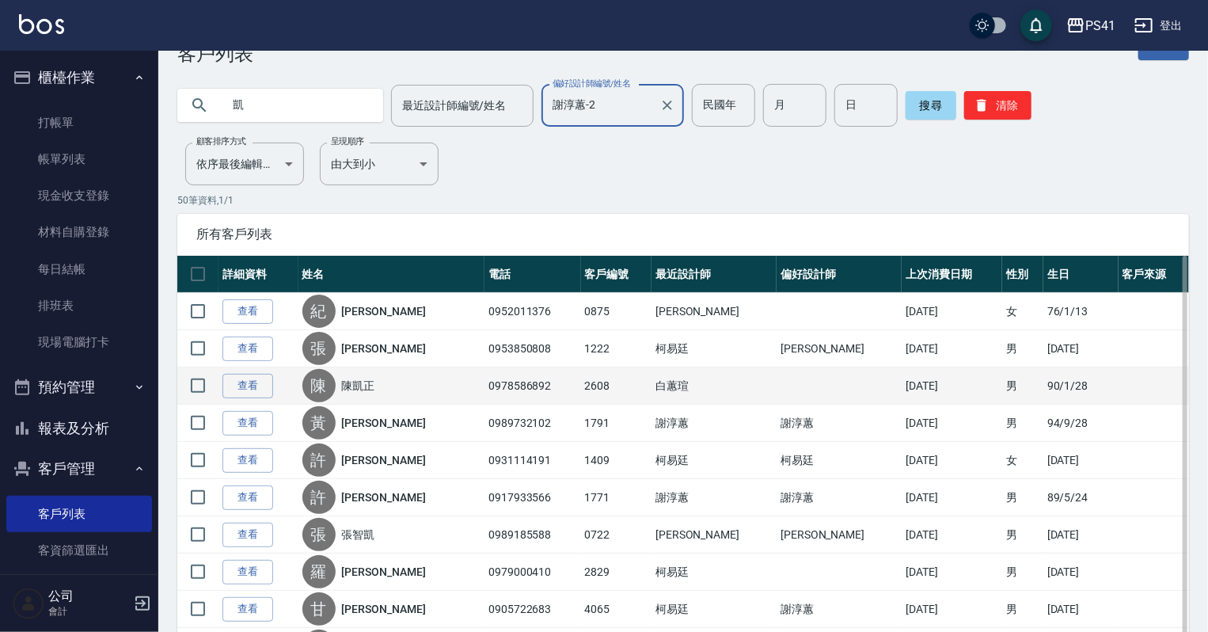
scroll to position [63, 0]
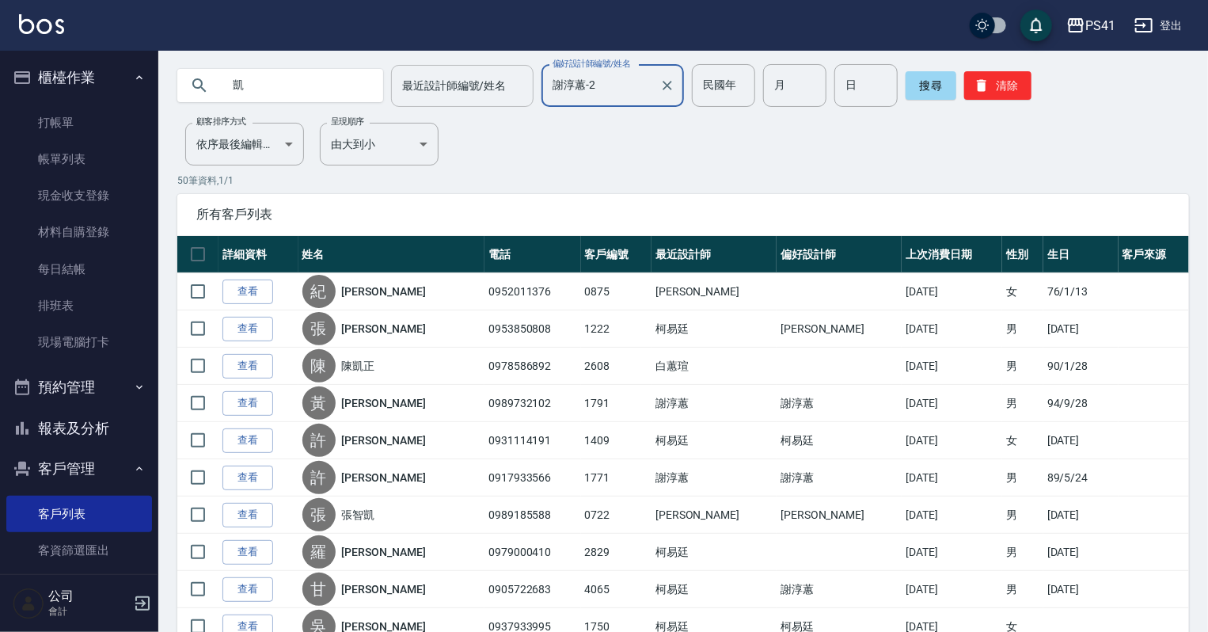
click at [441, 70] on div "最近設計師編號/姓名" at bounding box center [462, 86] width 142 height 42
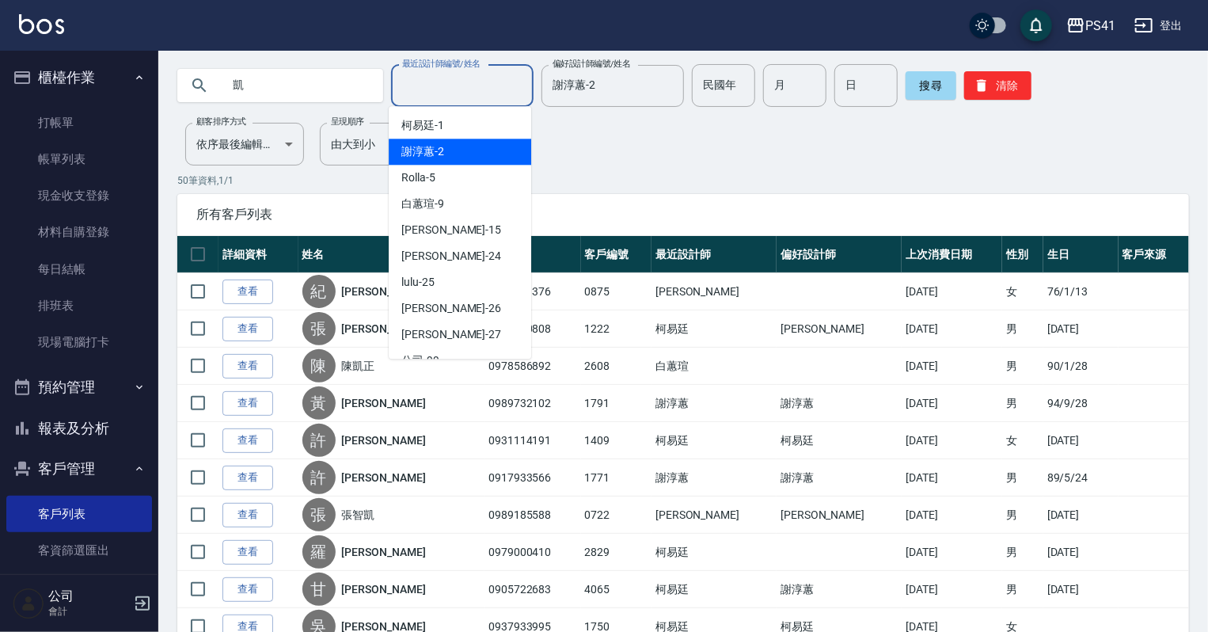
click at [453, 155] on div "[PERSON_NAME]-2" at bounding box center [460, 152] width 142 height 26
type input "謝淳蕙-2"
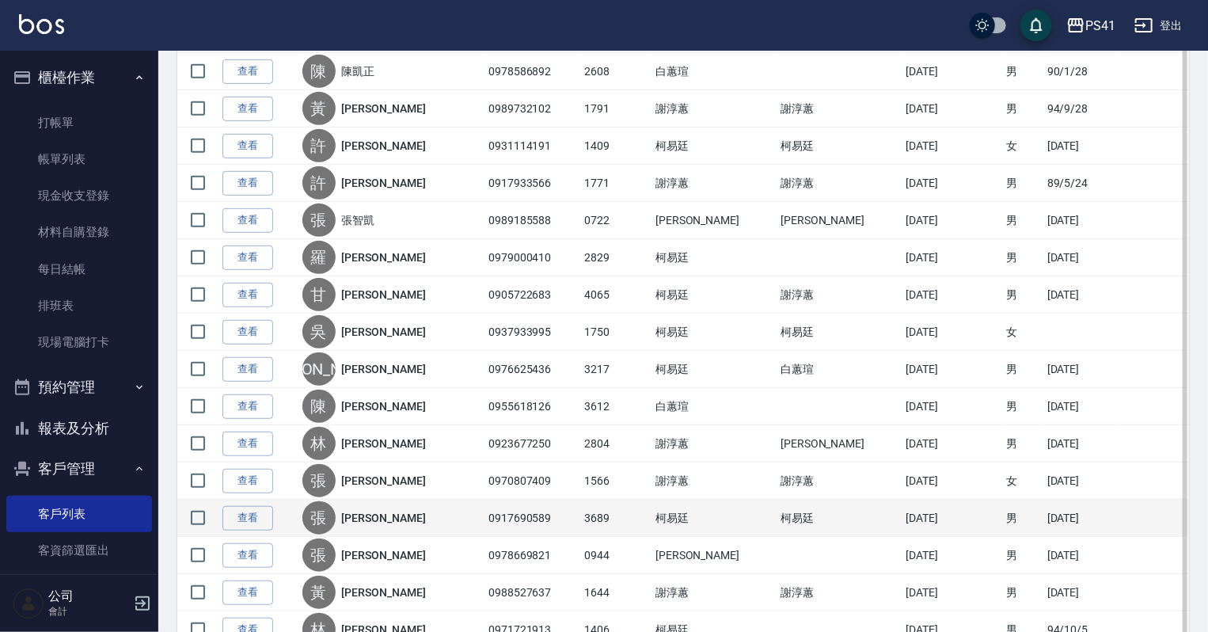
scroll to position [380, 0]
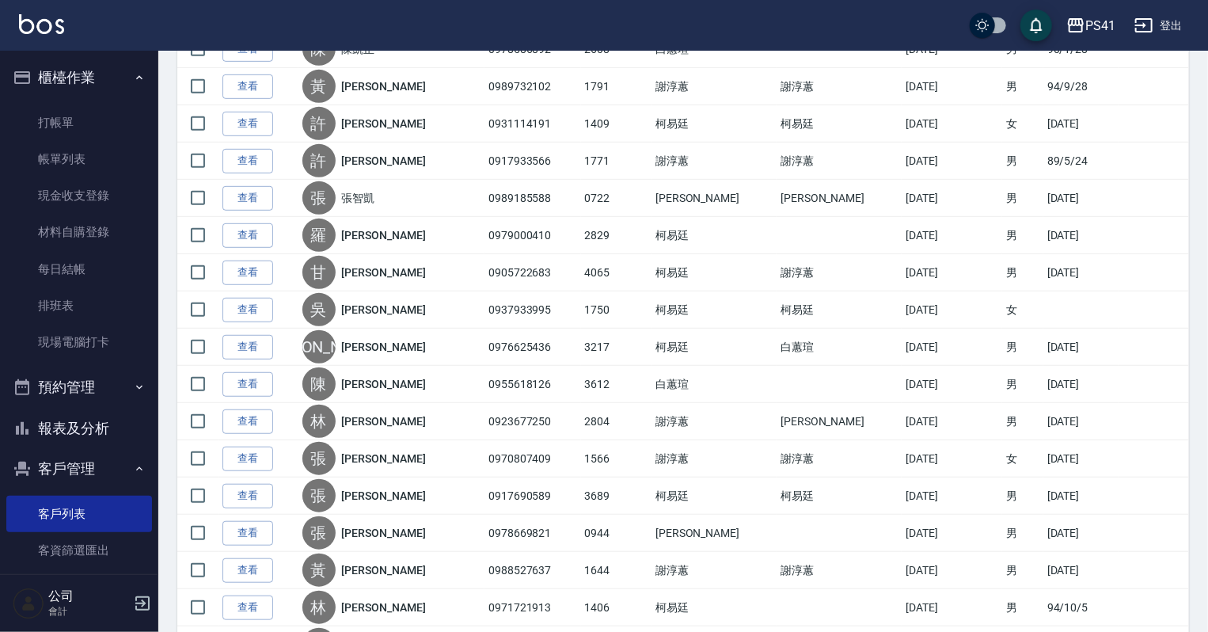
click at [258, 558] on link "查看" at bounding box center [247, 570] width 51 height 25
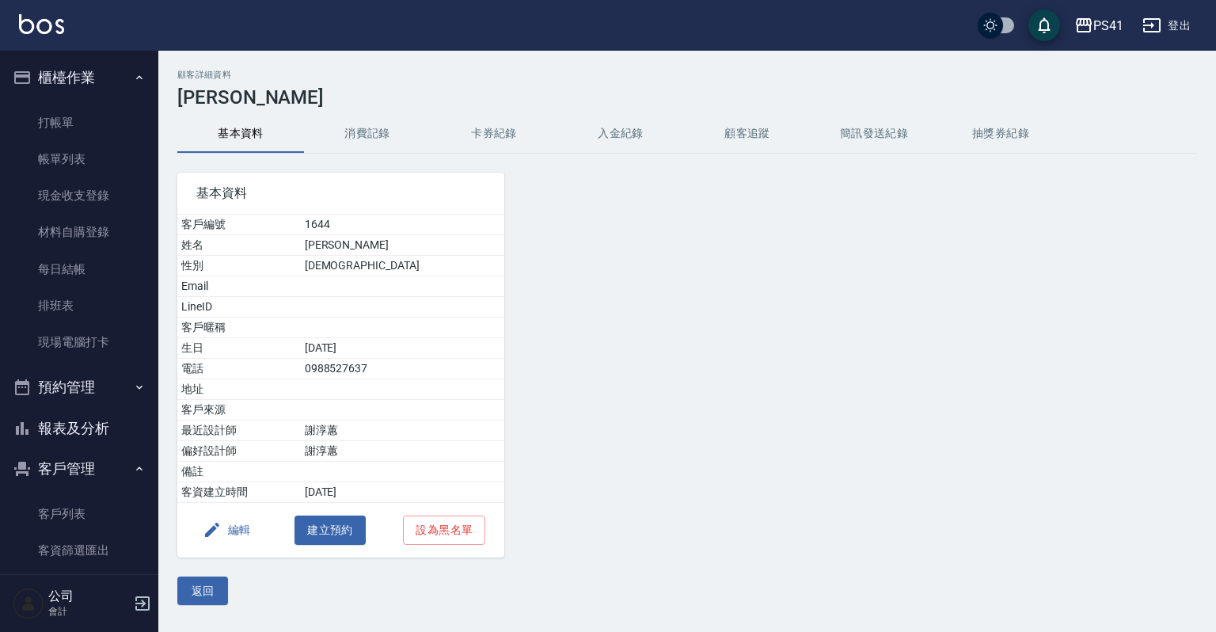
click at [377, 123] on button "消費記錄" at bounding box center [367, 134] width 127 height 38
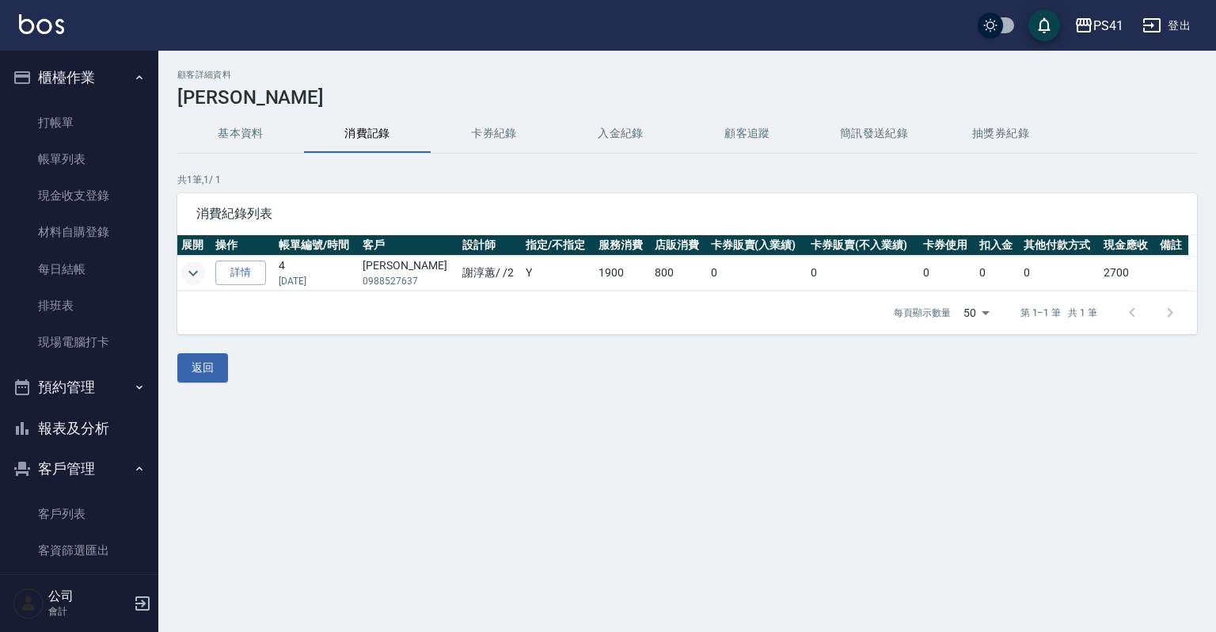
click at [191, 268] on icon "expand row" at bounding box center [193, 273] width 19 height 19
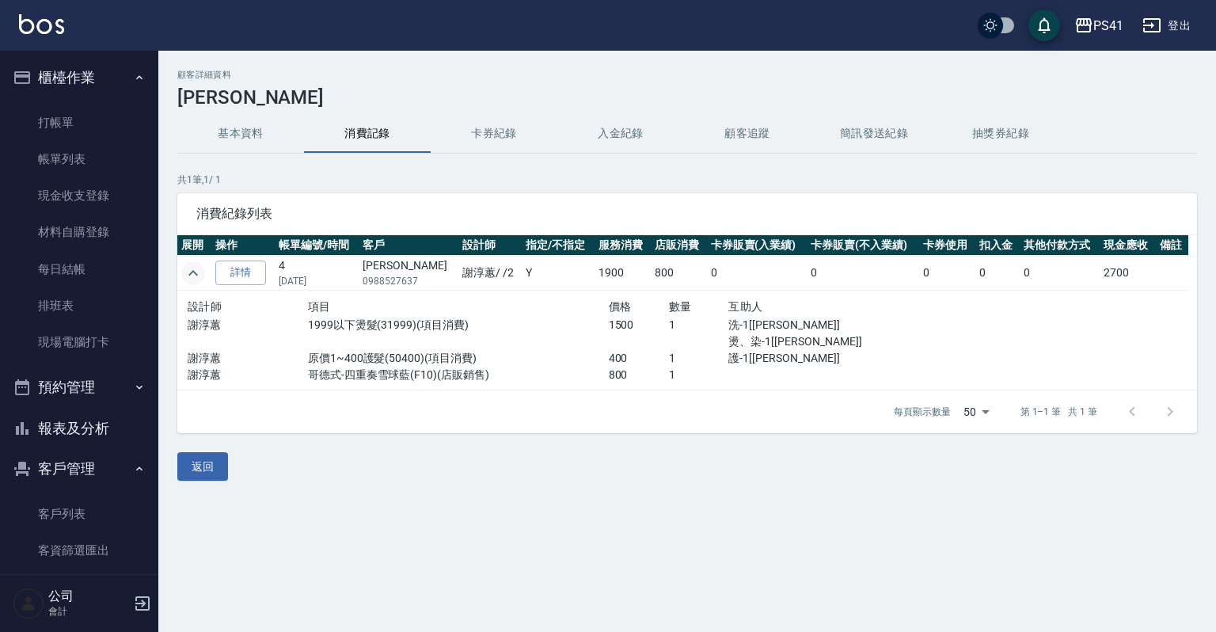
click at [187, 268] on icon "expand row" at bounding box center [193, 273] width 19 height 19
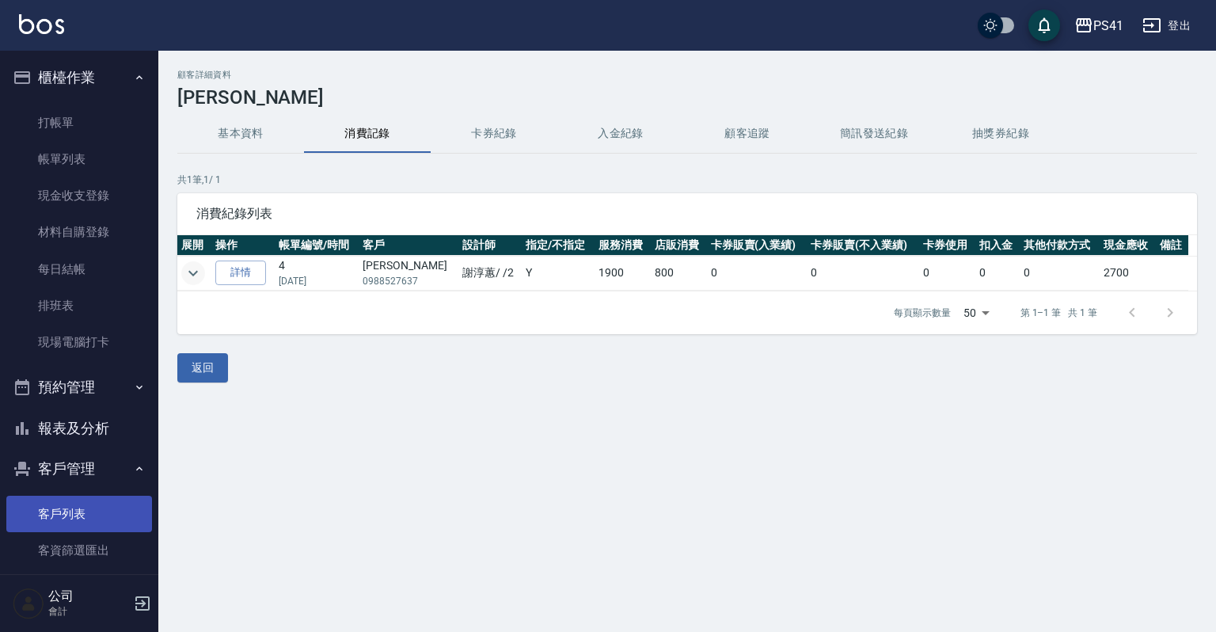
click at [114, 523] on link "客戶列表" at bounding box center [79, 514] width 146 height 36
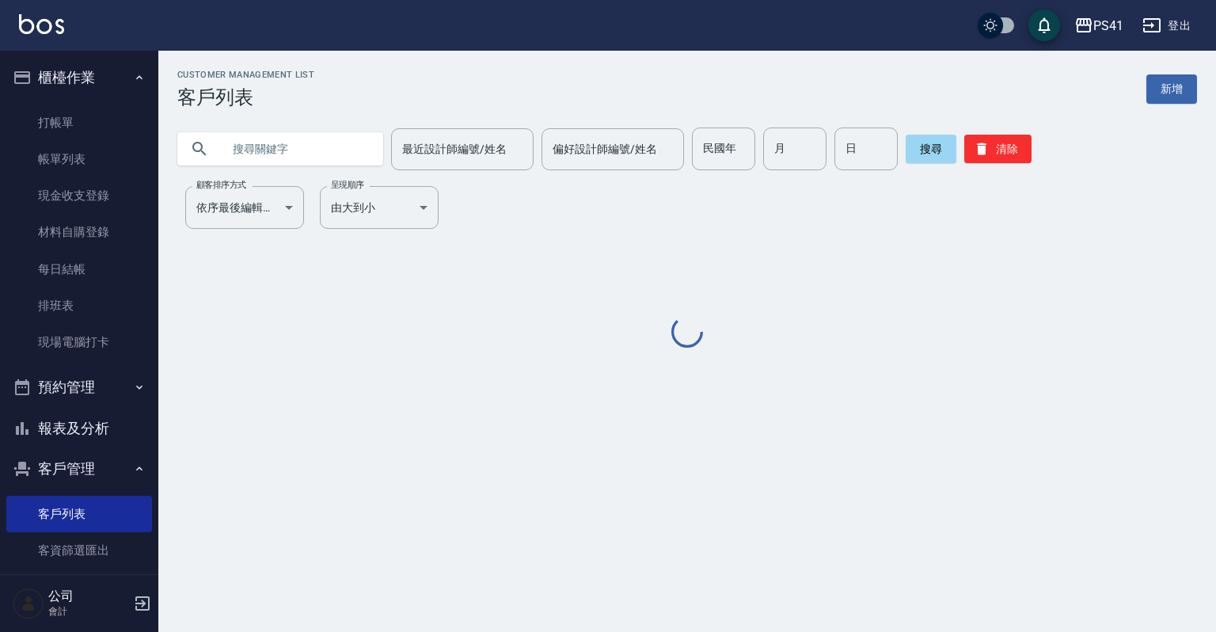
click at [321, 165] on input "text" at bounding box center [296, 148] width 149 height 43
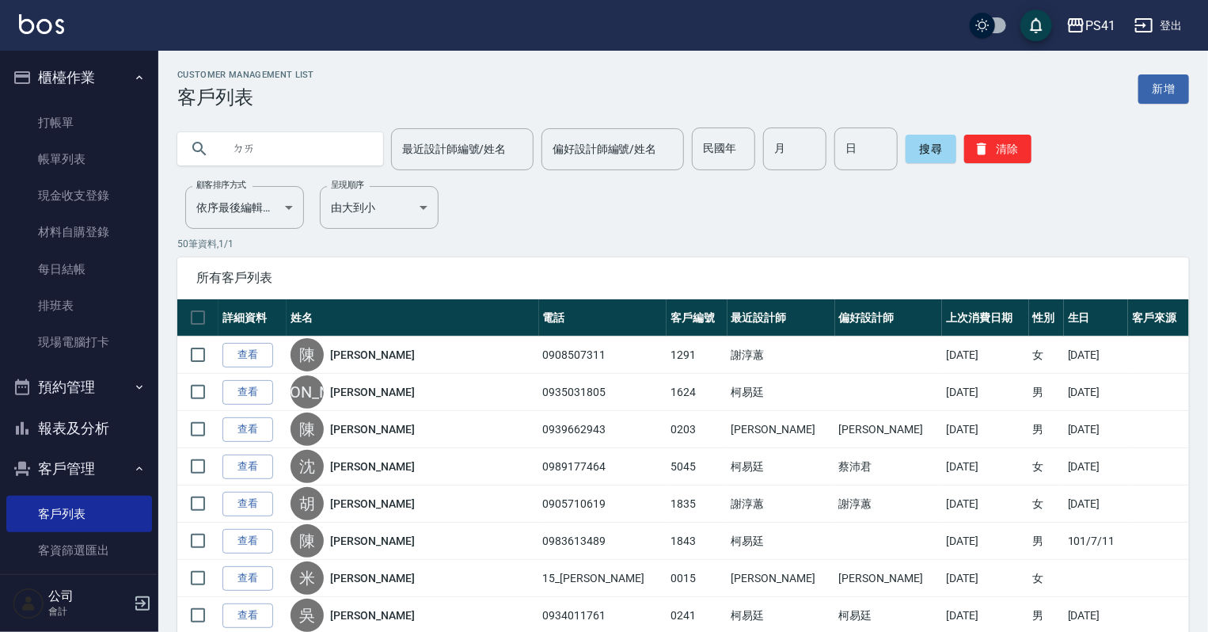
type input "ㄉ"
type input "凱"
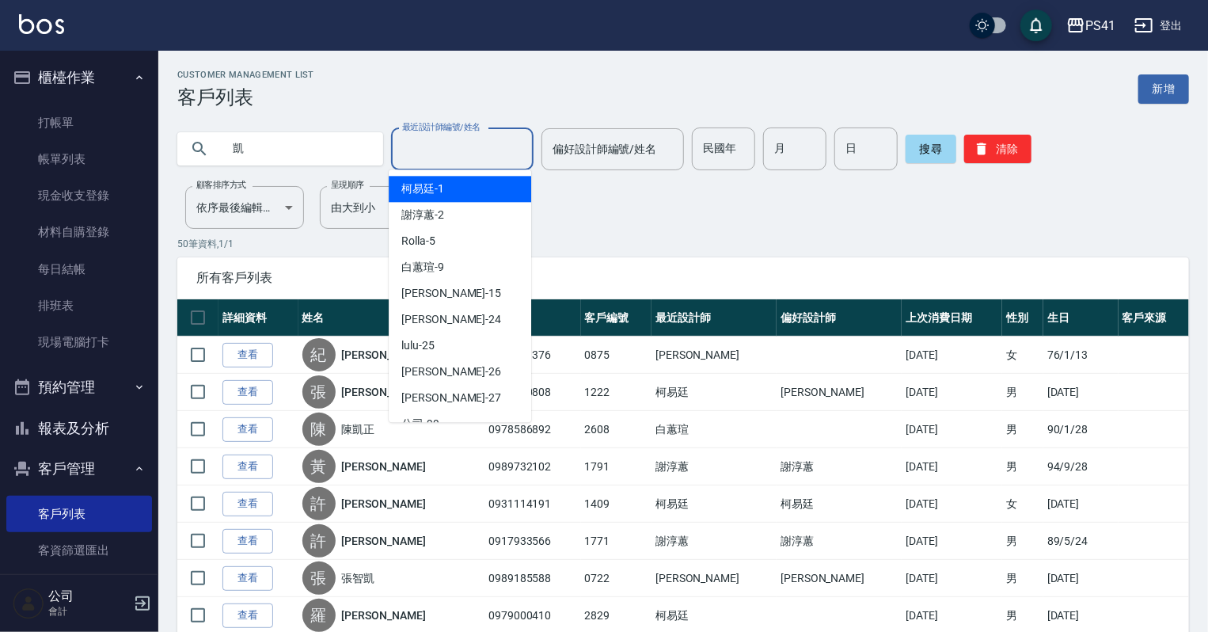
click at [420, 152] on input "最近設計師編號/姓名" at bounding box center [462, 149] width 128 height 28
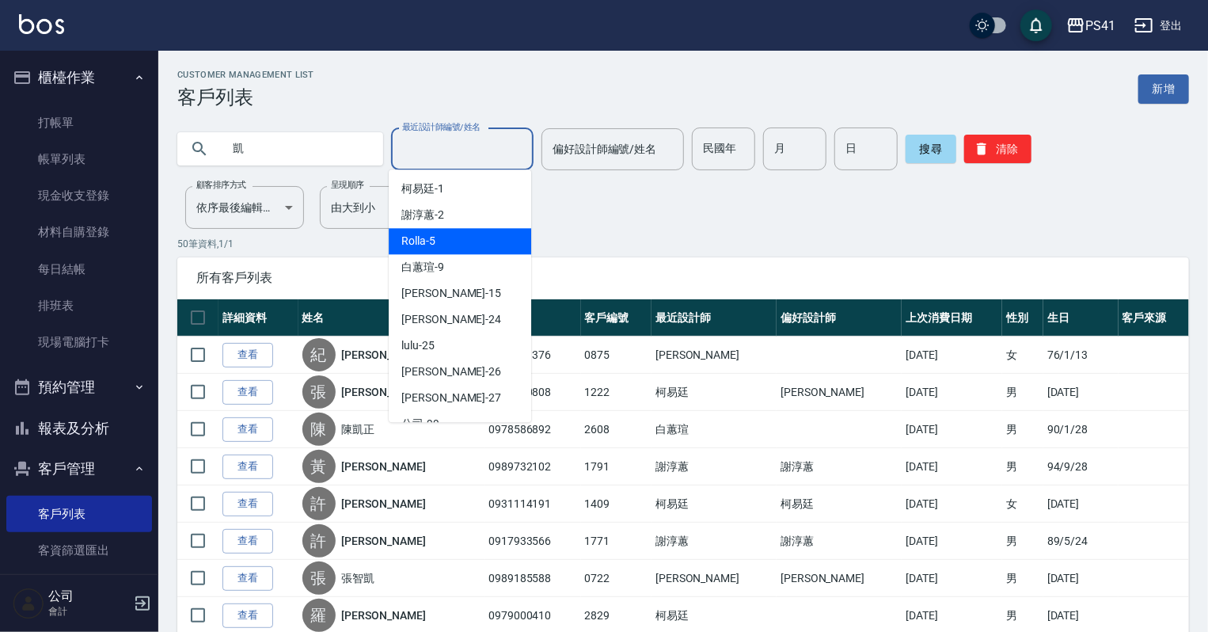
drag, startPoint x: 456, startPoint y: 228, endPoint x: 460, endPoint y: 218, distance: 10.3
click at [457, 226] on ul "[PERSON_NAME]-1 [PERSON_NAME]-2 Rolla -5 [PERSON_NAME]-9 [PERSON_NAME]-15 [PERS…" at bounding box center [460, 295] width 142 height 253
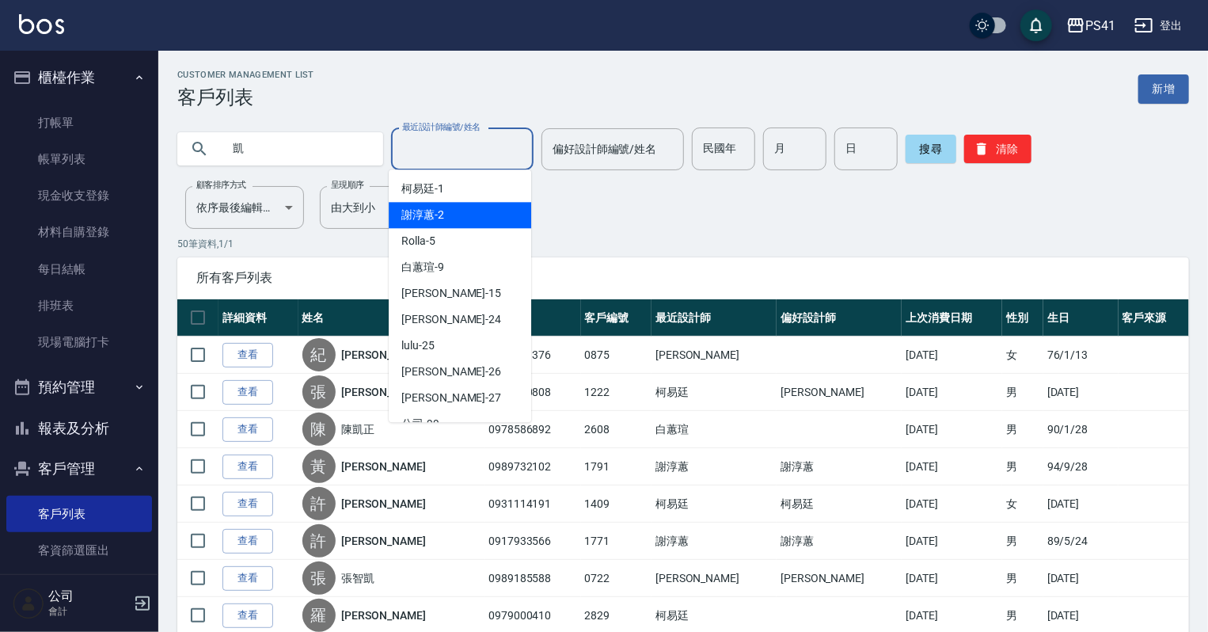
click at [462, 215] on div "[PERSON_NAME]-2" at bounding box center [460, 215] width 142 height 26
type input "謝淳蕙-2"
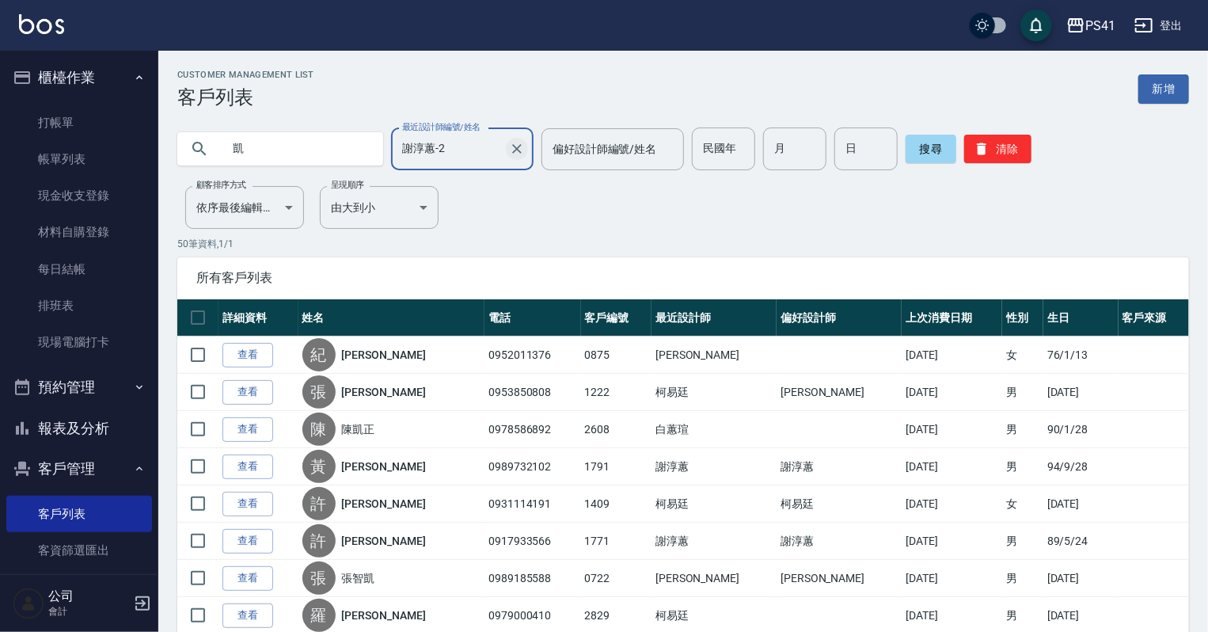
click at [511, 157] on button "Clear" at bounding box center [517, 149] width 22 height 22
drag, startPoint x: 310, startPoint y: 146, endPoint x: 262, endPoint y: 158, distance: 49.5
click at [262, 158] on input "凱" at bounding box center [296, 148] width 149 height 43
drag, startPoint x: 234, startPoint y: 158, endPoint x: 199, endPoint y: 166, distance: 36.5
click at [199, 166] on div "凱" at bounding box center [280, 148] width 206 height 43
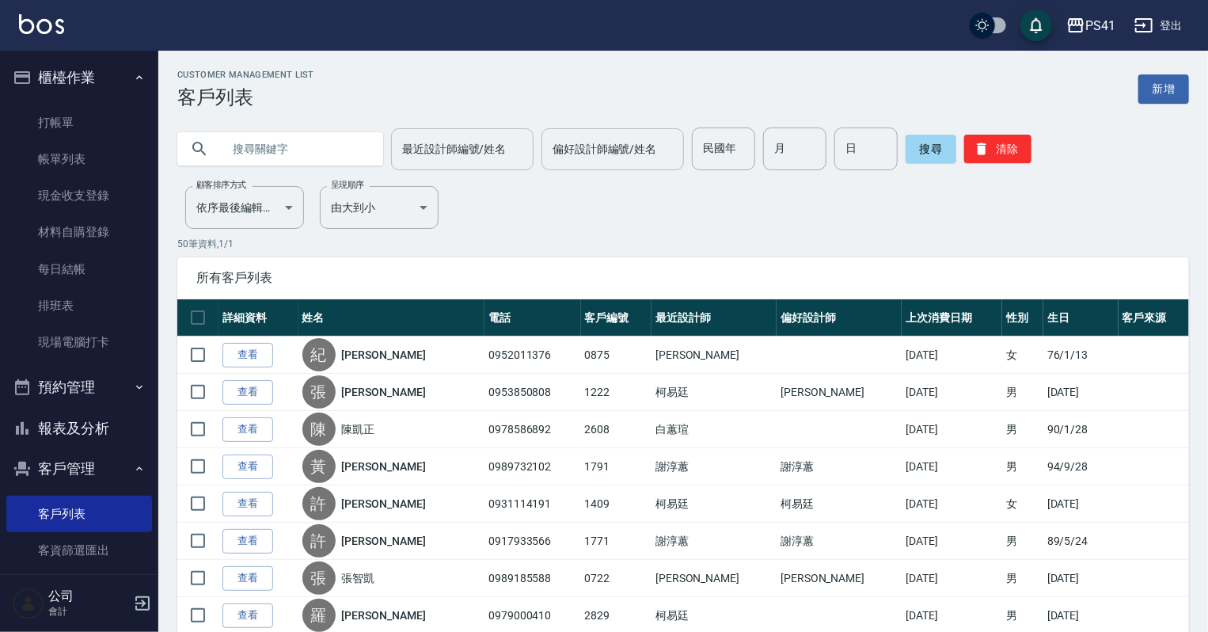
drag, startPoint x: 579, startPoint y: 142, endPoint x: 582, endPoint y: 165, distance: 22.3
click at [579, 142] on input "偏好設計師編號/姓名" at bounding box center [613, 149] width 128 height 28
drag, startPoint x: 1005, startPoint y: 105, endPoint x: 937, endPoint y: 114, distance: 68.6
click at [1006, 105] on div "Customer Management List 客戶列表 新增" at bounding box center [683, 89] width 1012 height 39
click at [252, 152] on input "text" at bounding box center [296, 148] width 149 height 43
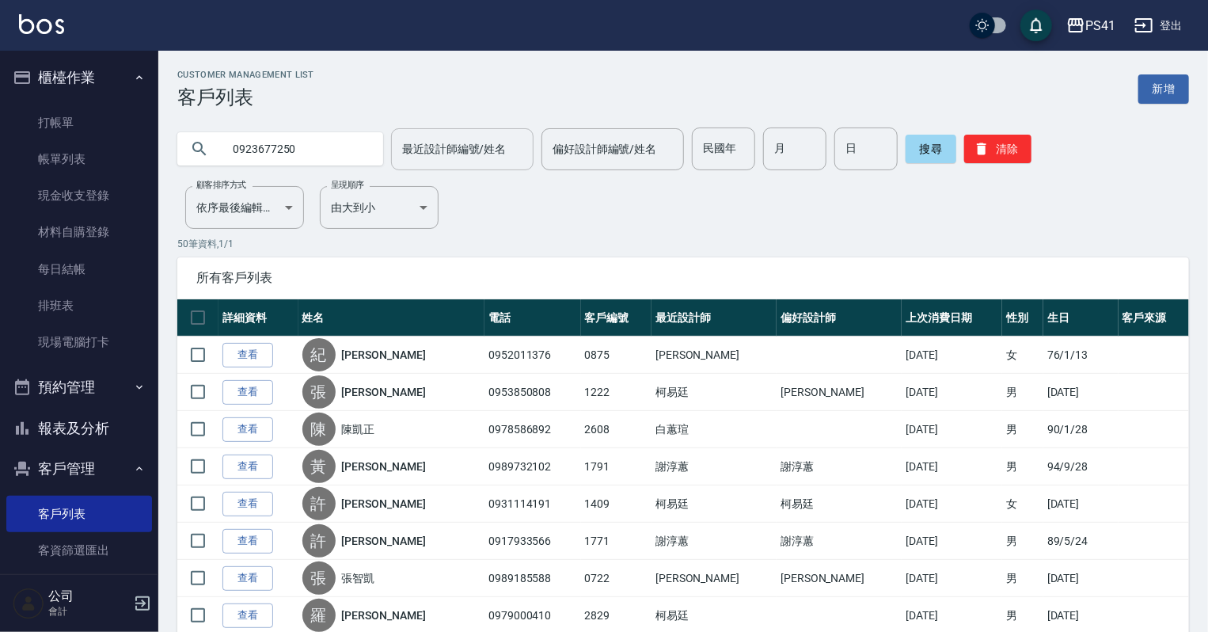
type input "0923677250"
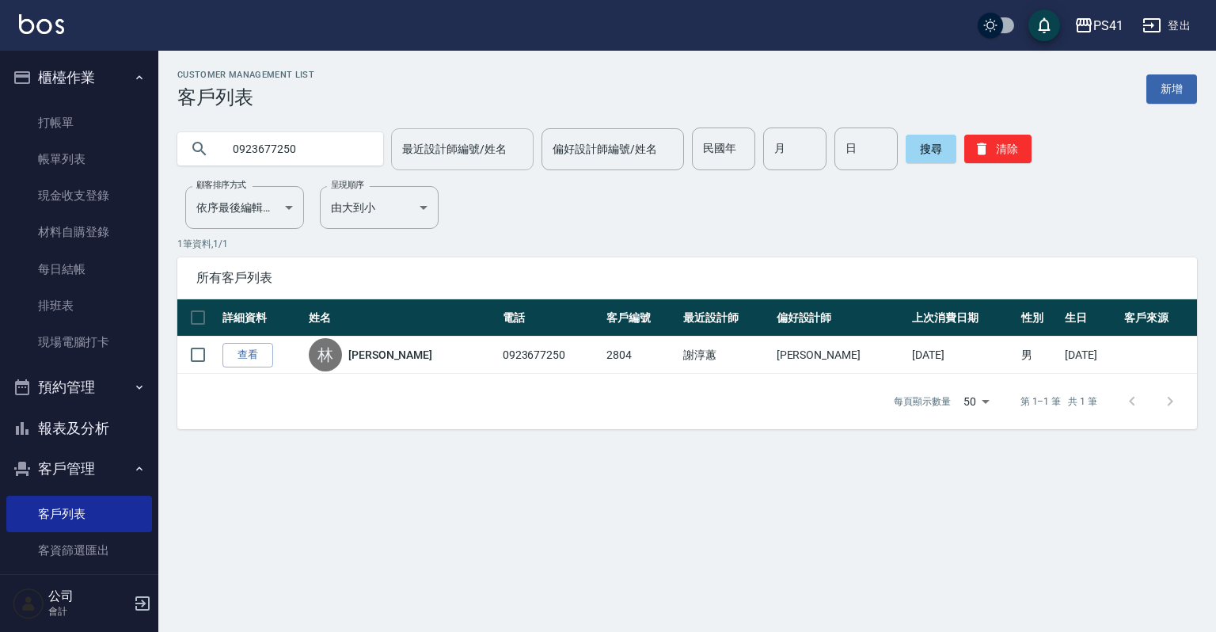
click at [1006, 163] on div "搜尋 清除" at bounding box center [969, 148] width 126 height 43
click at [1006, 161] on button "清除" at bounding box center [997, 149] width 67 height 28
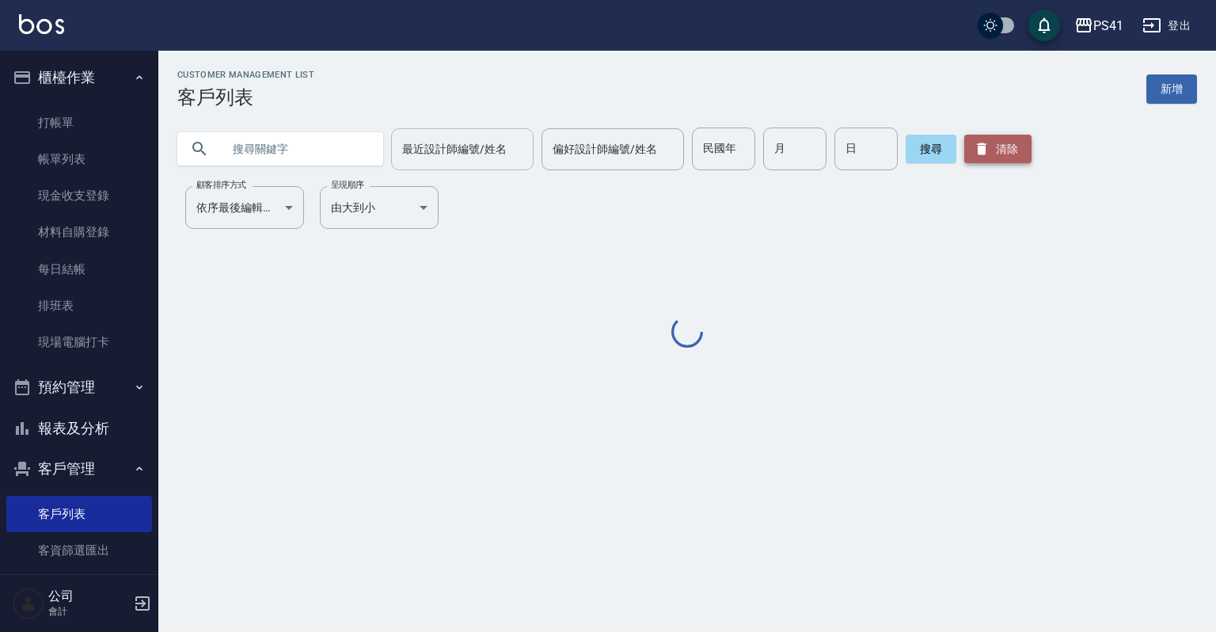
drag, startPoint x: 1007, startPoint y: 161, endPoint x: 1005, endPoint y: 154, distance: 8.1
click at [1005, 154] on button "清除" at bounding box center [997, 149] width 67 height 28
click at [1005, 153] on button "清除" at bounding box center [997, 149] width 67 height 28
